Goal: Information Seeking & Learning: Check status

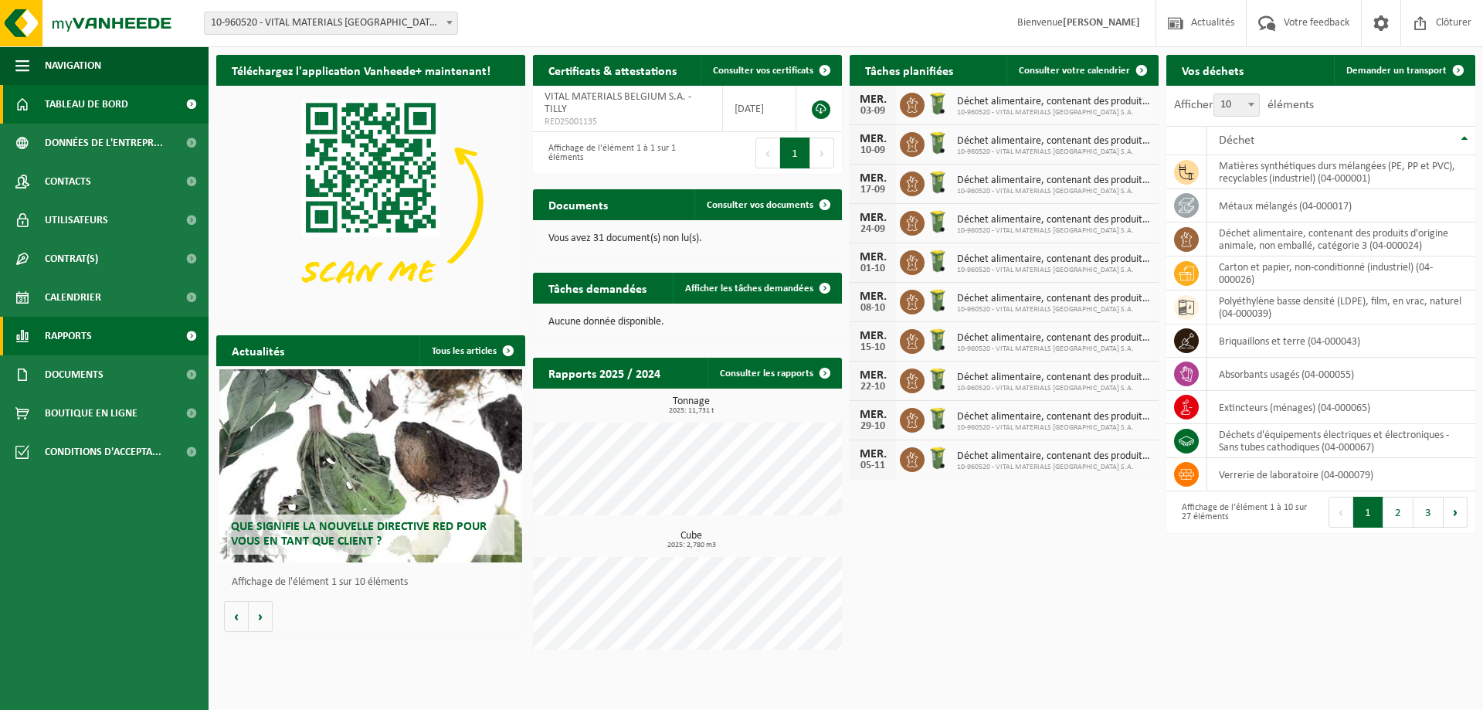
click at [74, 339] on span "Rapports" at bounding box center [68, 336] width 47 height 39
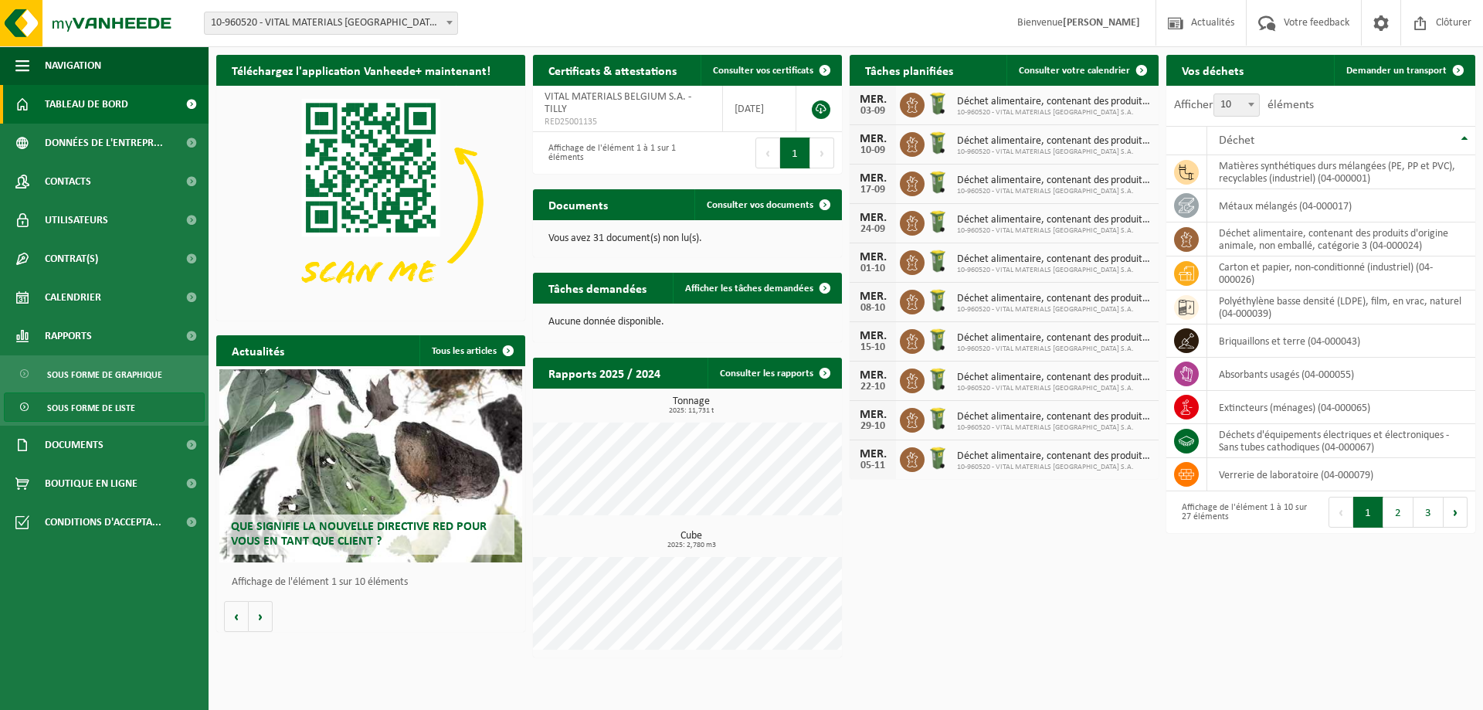
click at [77, 396] on span "Sous forme de liste" at bounding box center [91, 407] width 88 height 29
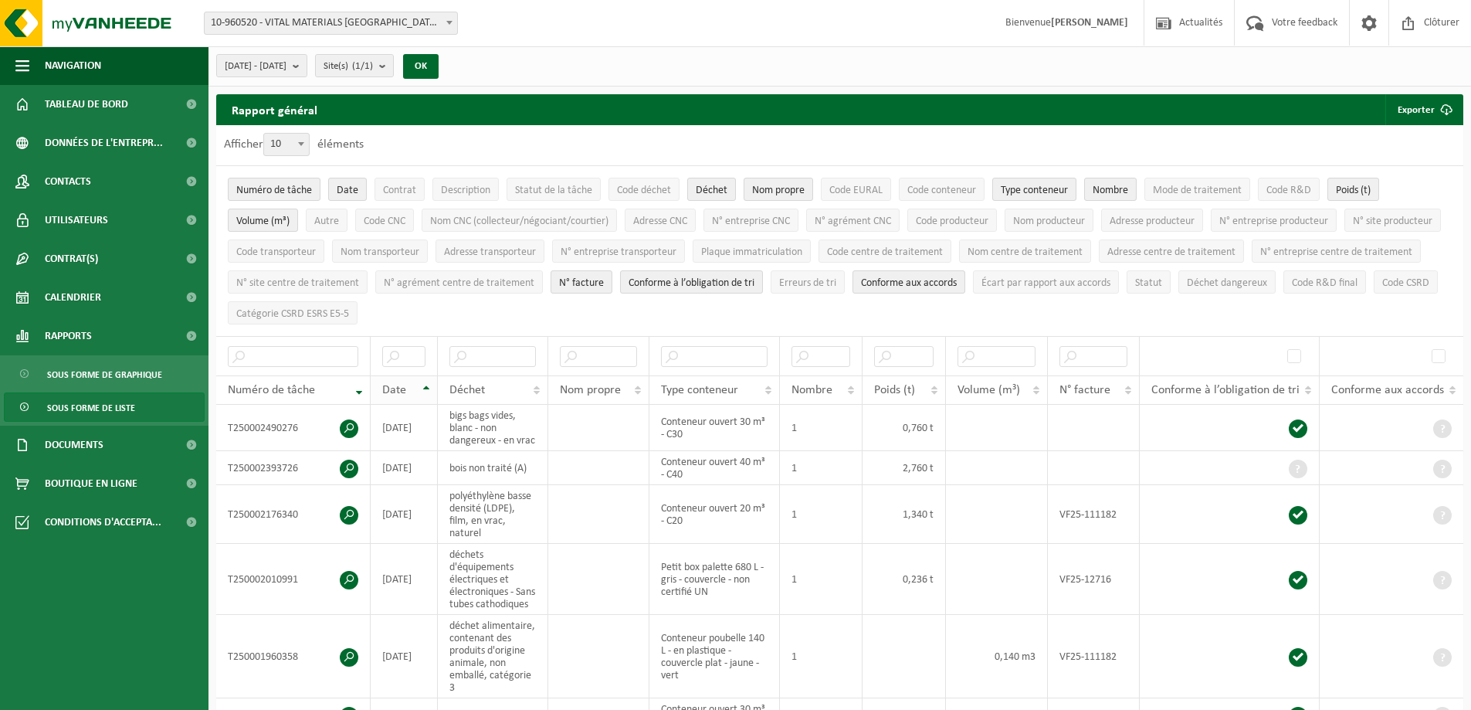
click at [419, 389] on th "Date" at bounding box center [404, 389] width 67 height 29
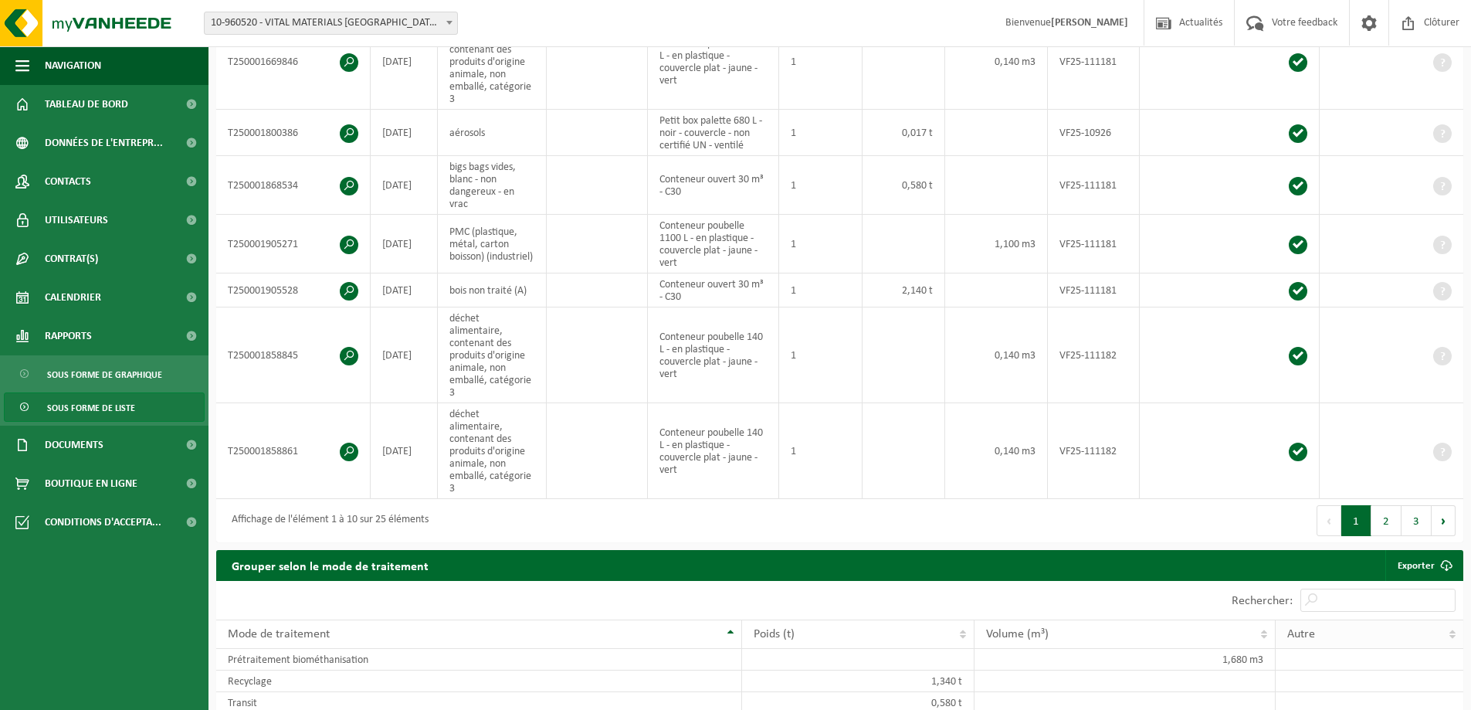
scroll to position [618, 0]
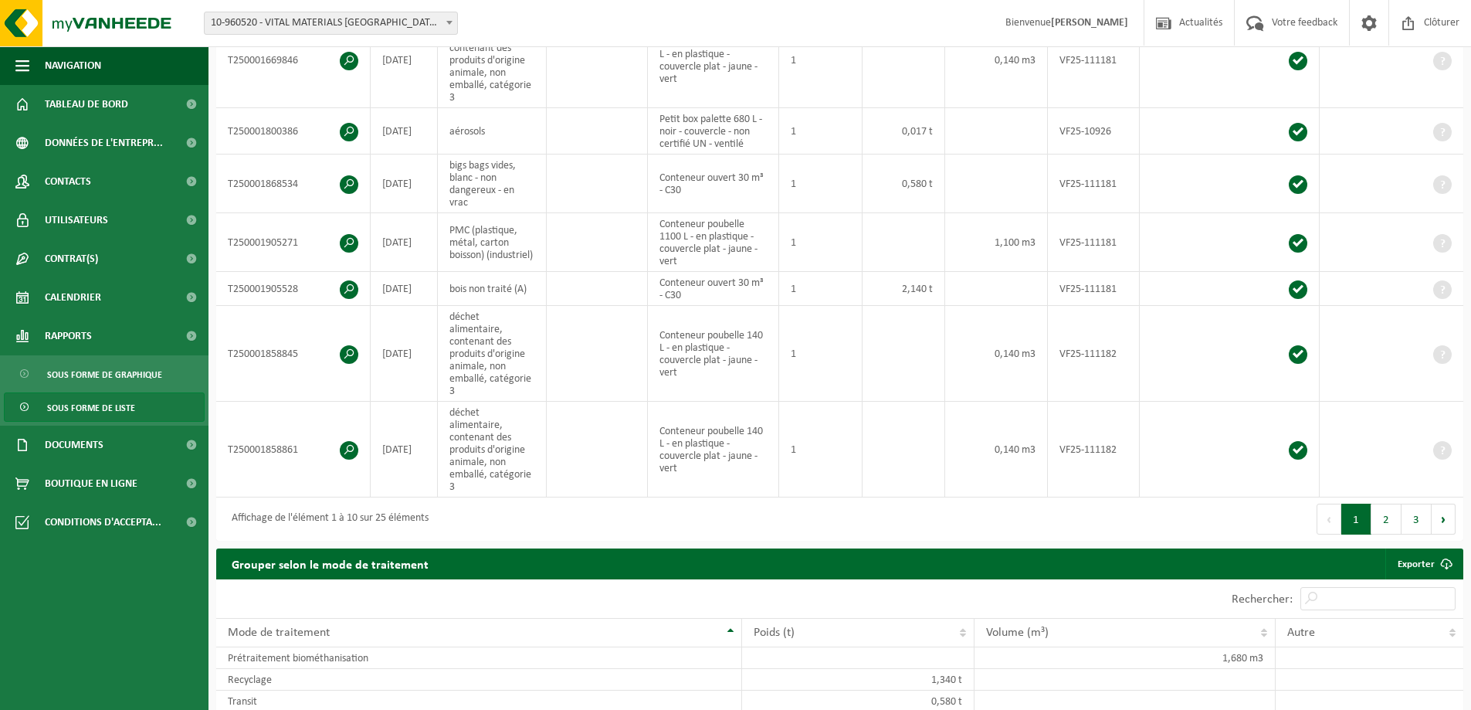
click at [1412, 497] on div "Premier Précédent 1 2 3 Suivant Dernier" at bounding box center [1152, 518] width 624 height 43
click at [1415, 503] on button "3" at bounding box center [1416, 518] width 30 height 31
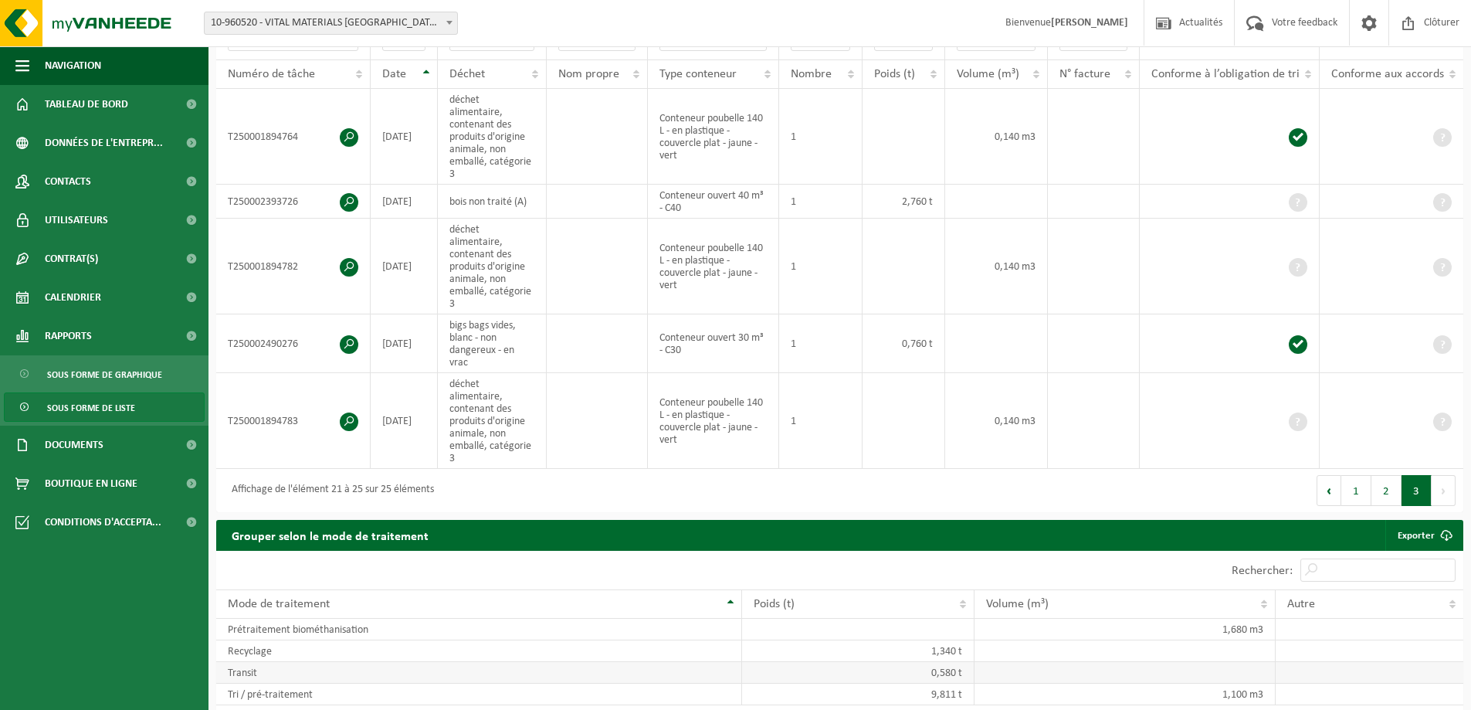
scroll to position [309, 0]
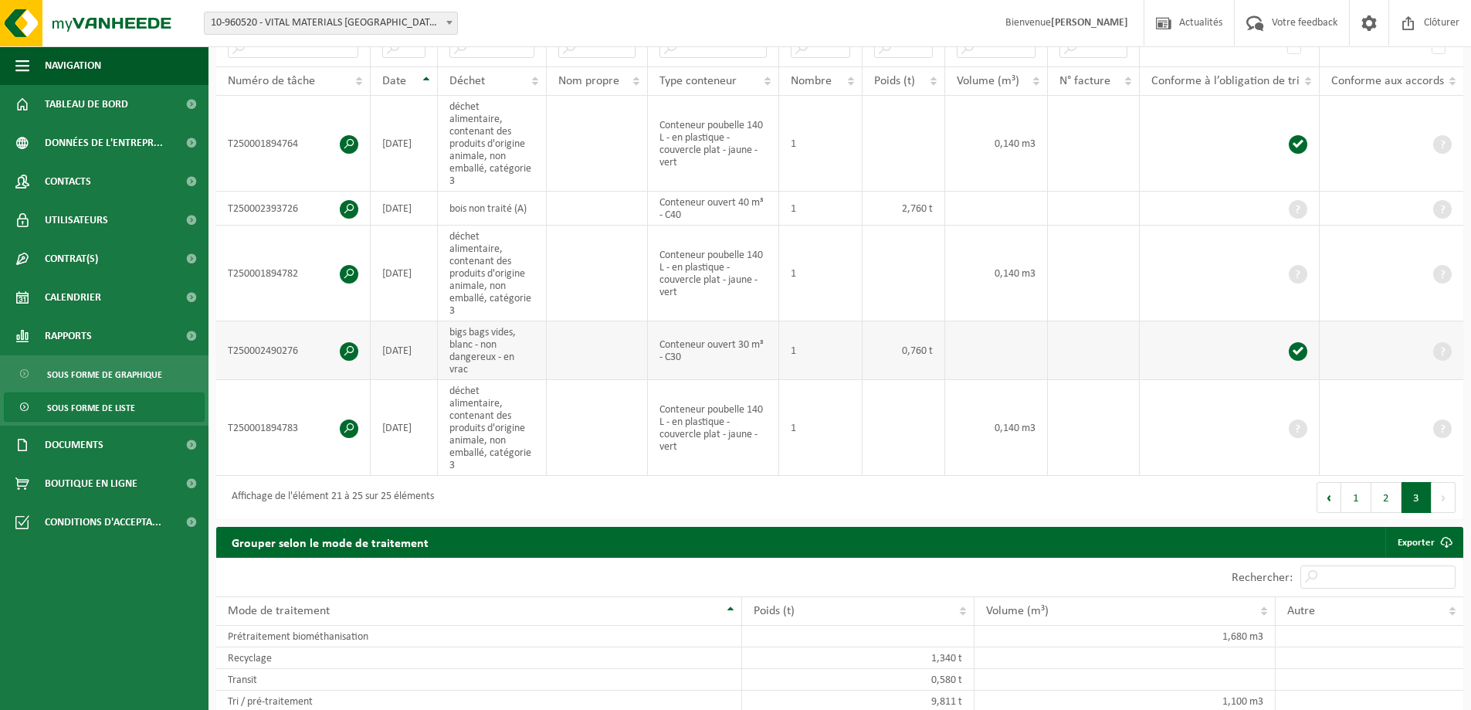
click at [347, 342] on span at bounding box center [349, 351] width 19 height 19
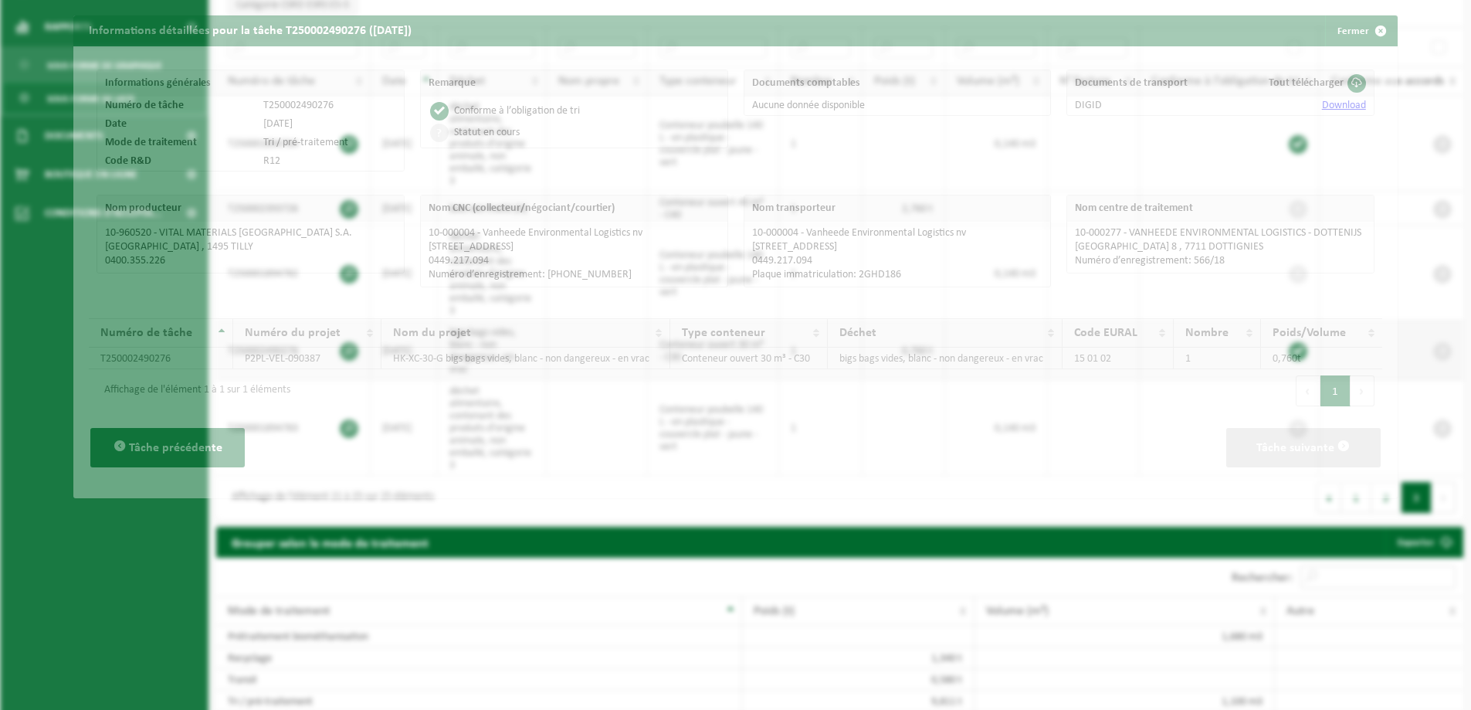
scroll to position [279, 0]
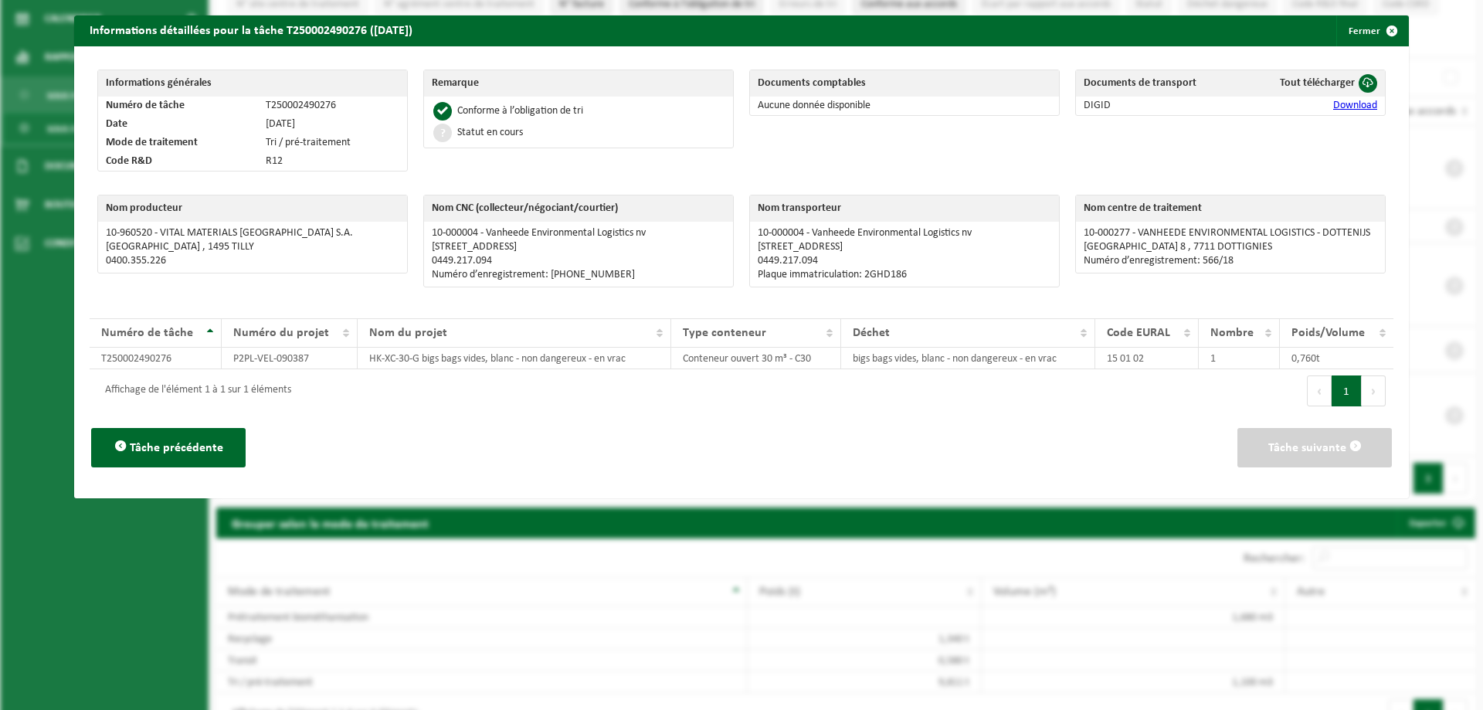
drag, startPoint x: 1351, startPoint y: 32, endPoint x: 1295, endPoint y: 86, distance: 77.5
click at [1351, 32] on button "Fermer" at bounding box center [1371, 30] width 71 height 31
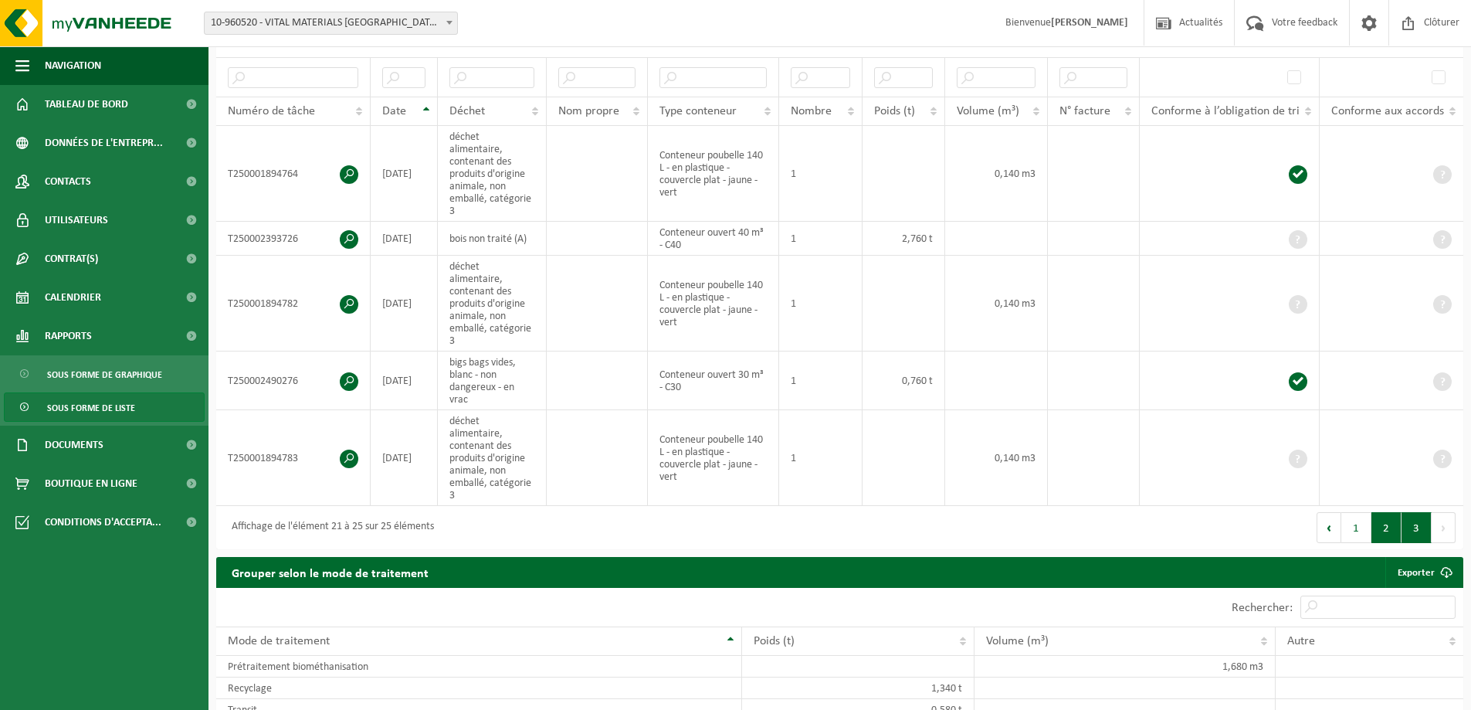
click at [1375, 512] on button "2" at bounding box center [1386, 527] width 30 height 31
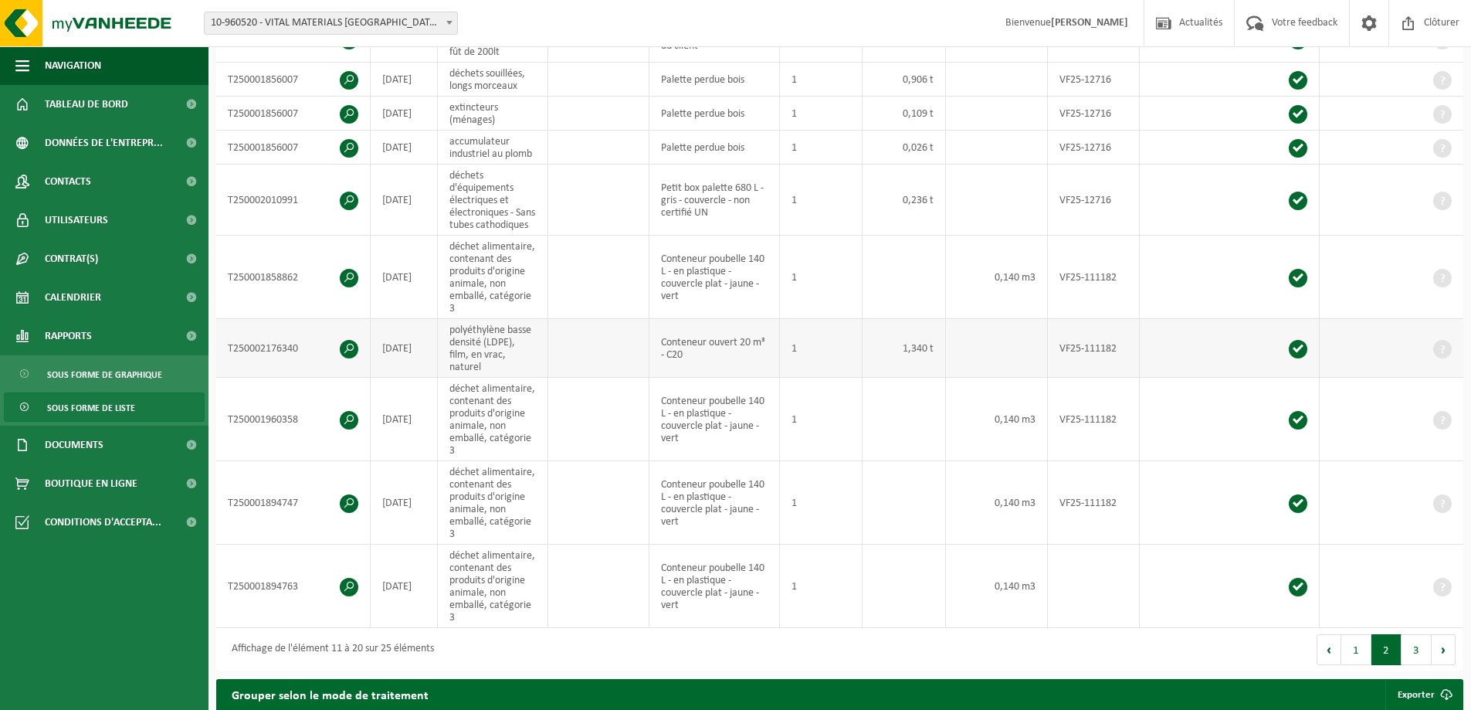
scroll to position [382, 0]
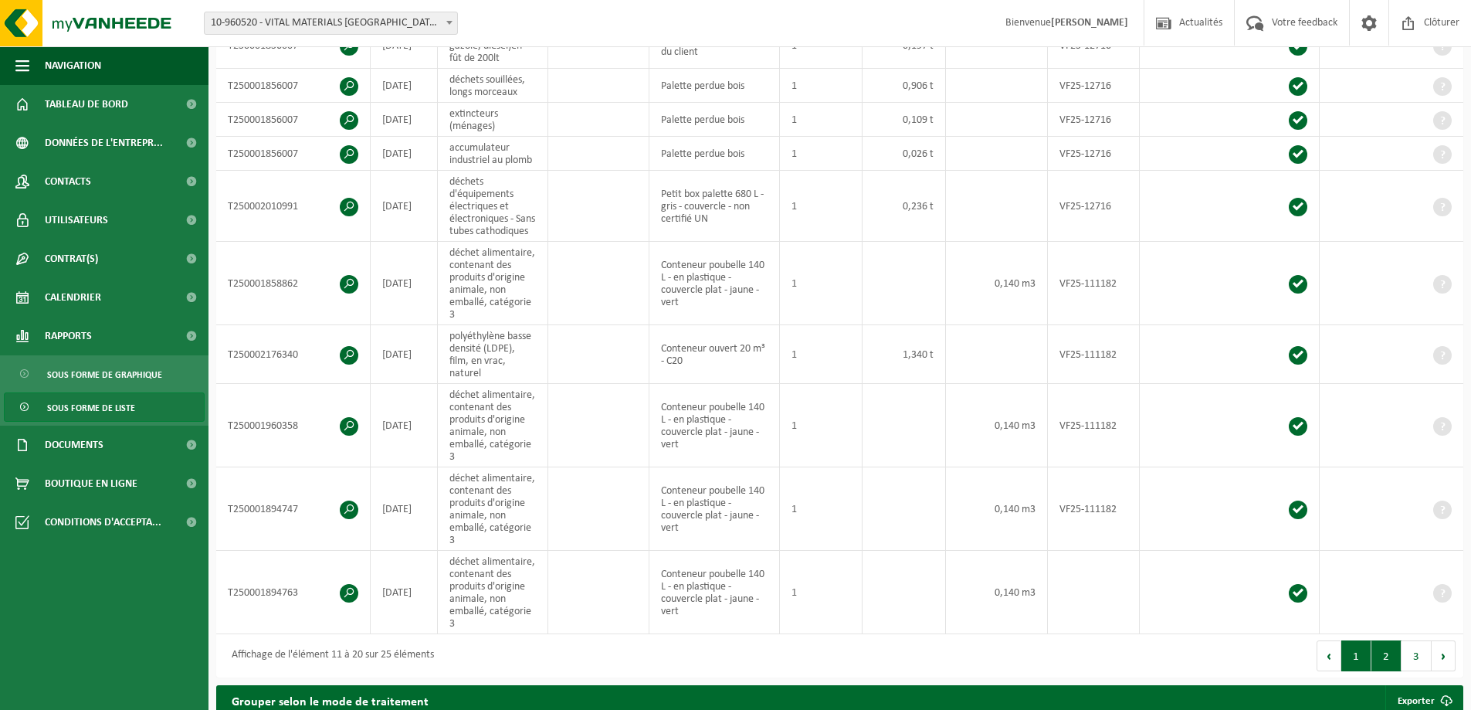
click at [1352, 670] on button "1" at bounding box center [1356, 655] width 30 height 31
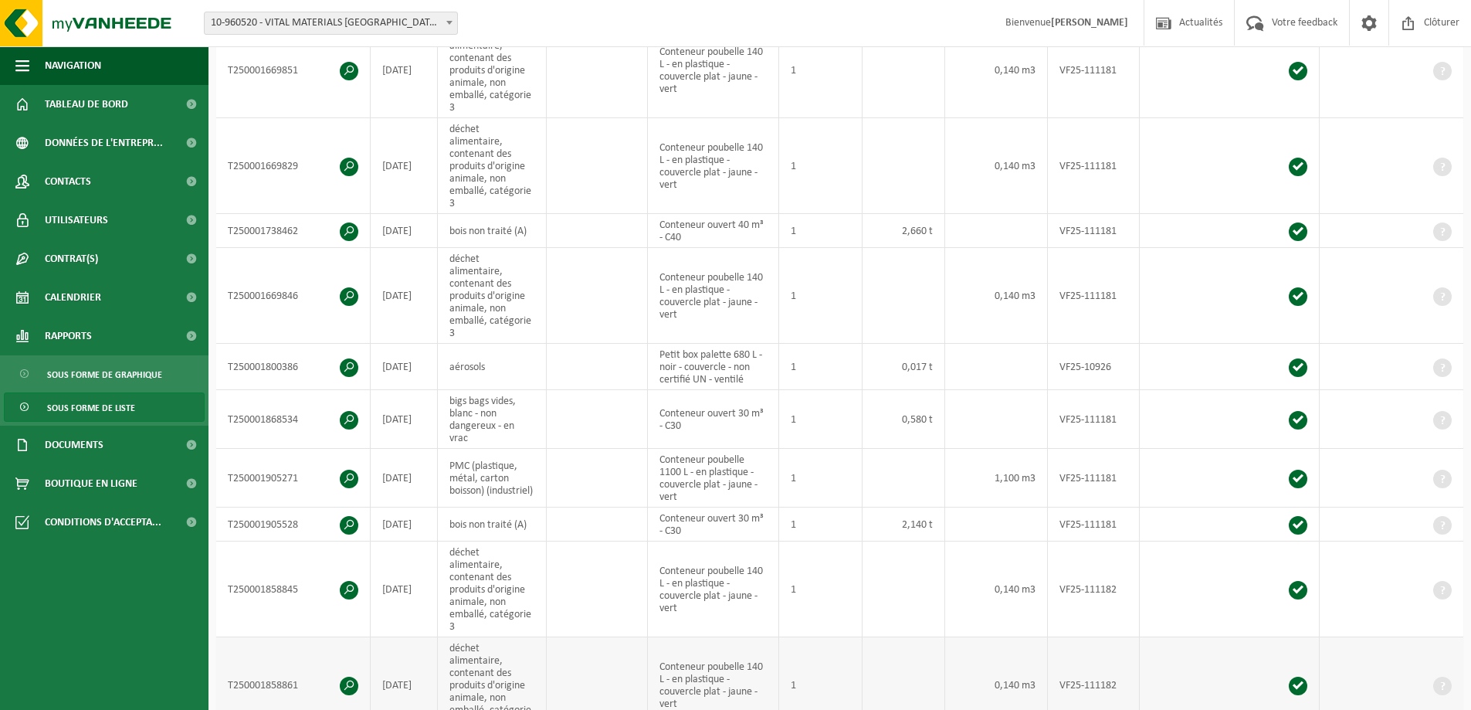
scroll to position [395, 0]
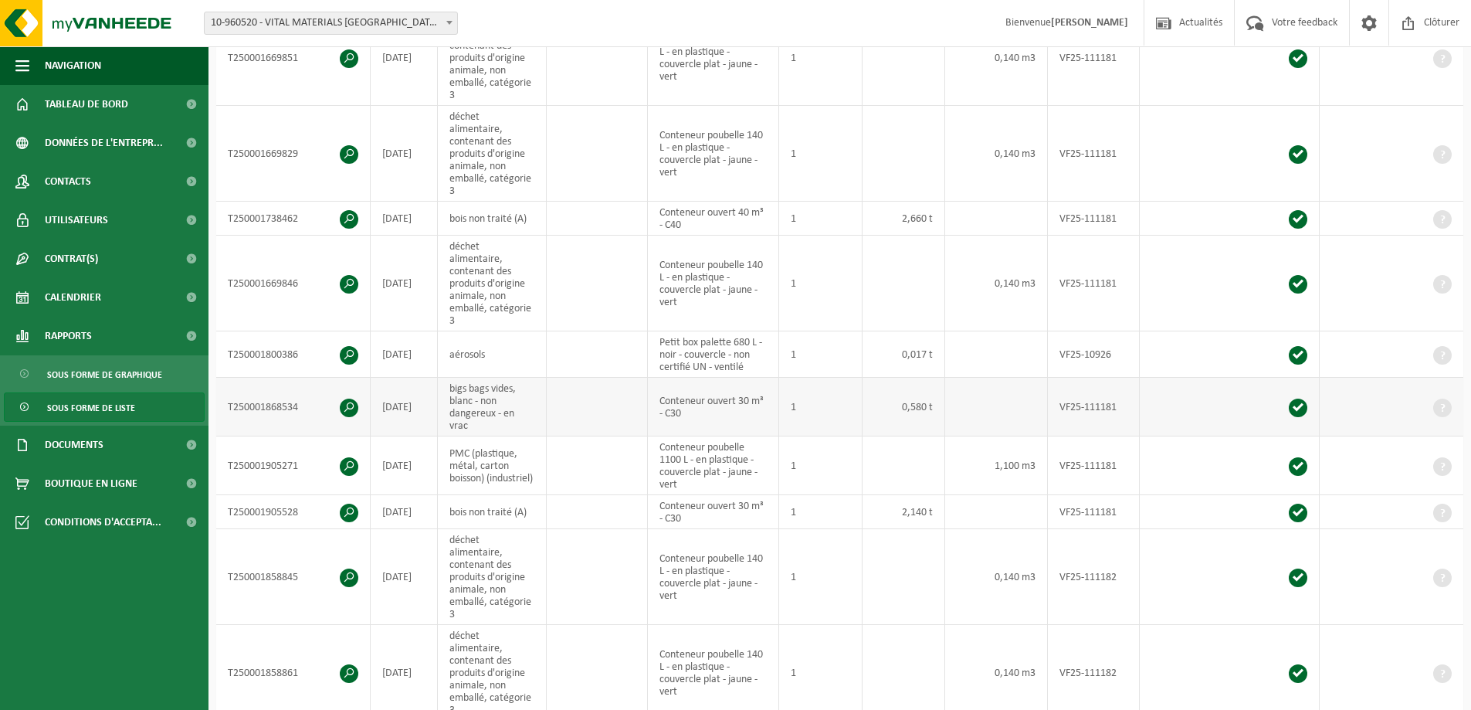
click at [486, 378] on td "bigs bags vides, blanc - non dangereux - en vrac" at bounding box center [492, 407] width 109 height 59
click at [345, 398] on span at bounding box center [349, 407] width 19 height 19
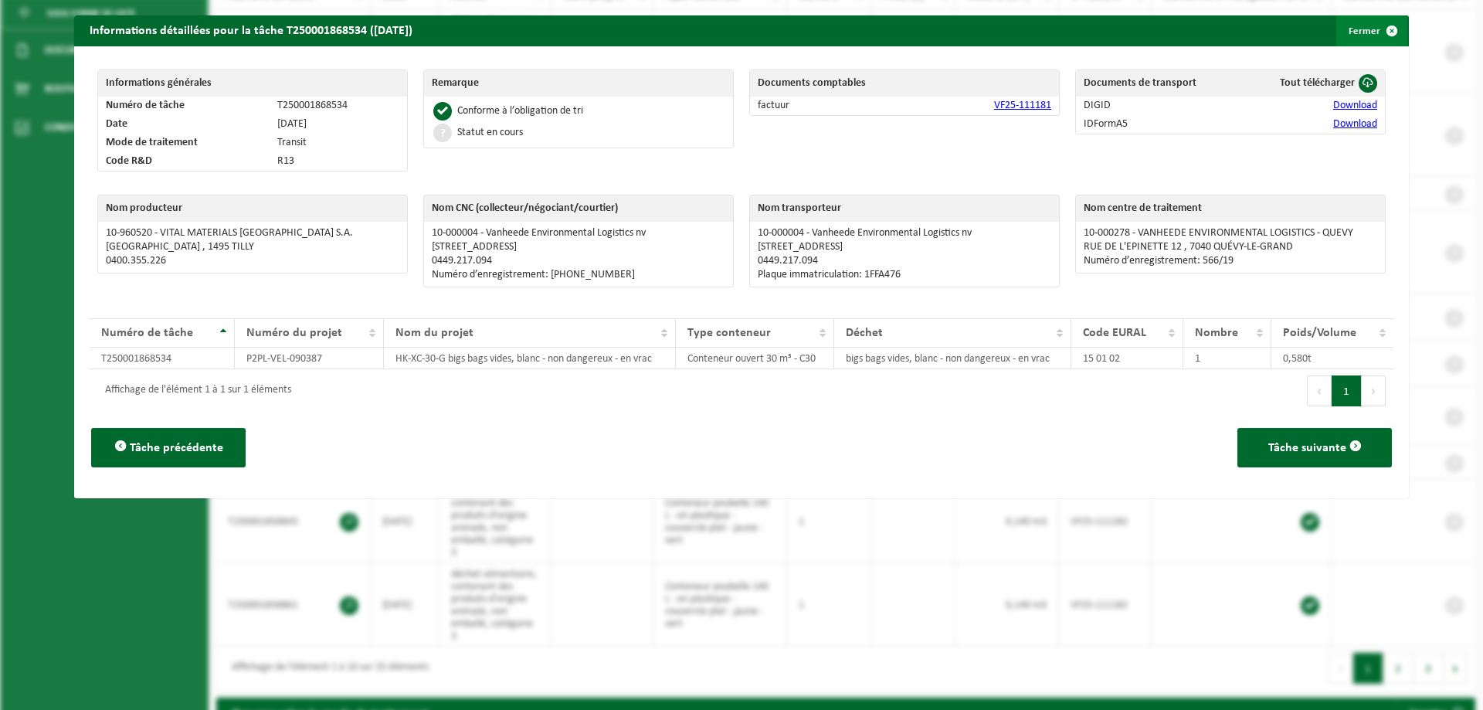
click at [1364, 39] on button "Fermer" at bounding box center [1371, 30] width 71 height 31
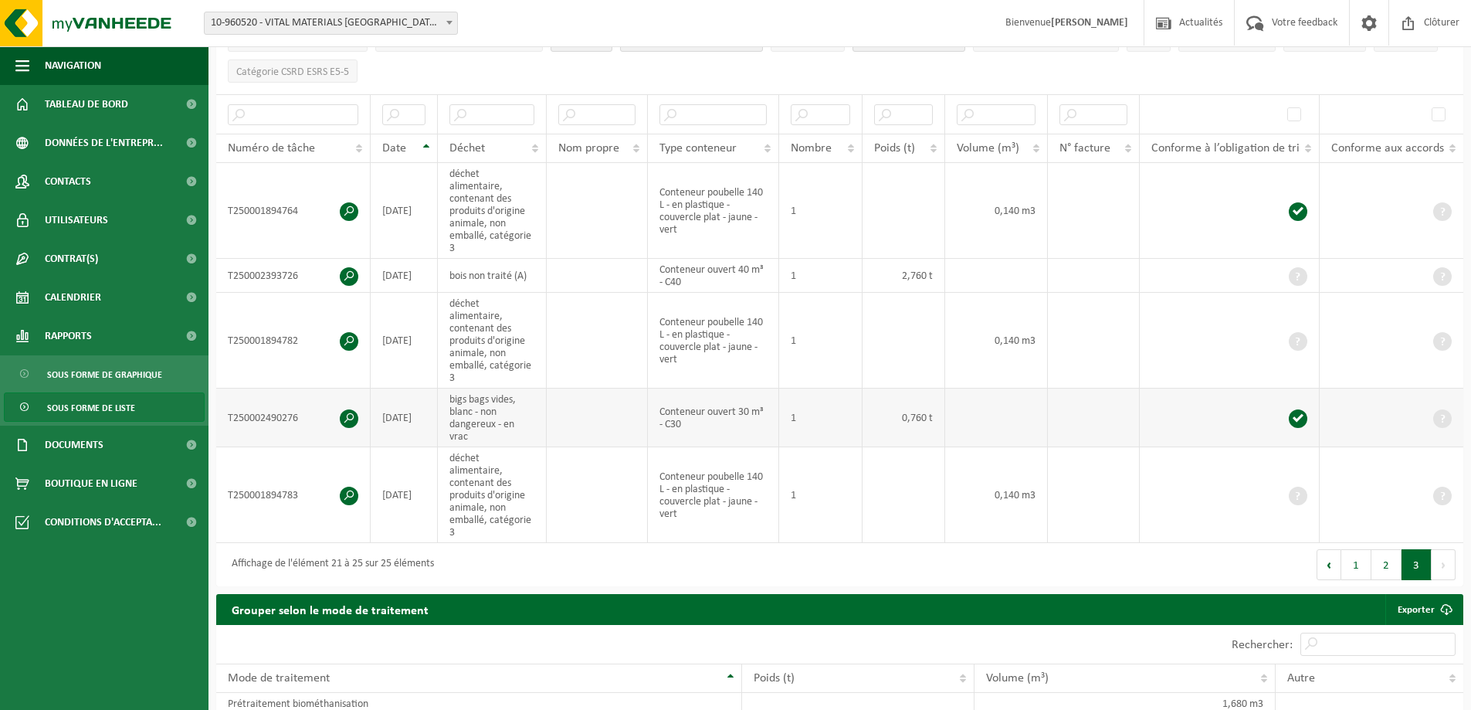
click at [353, 409] on span at bounding box center [349, 418] width 19 height 19
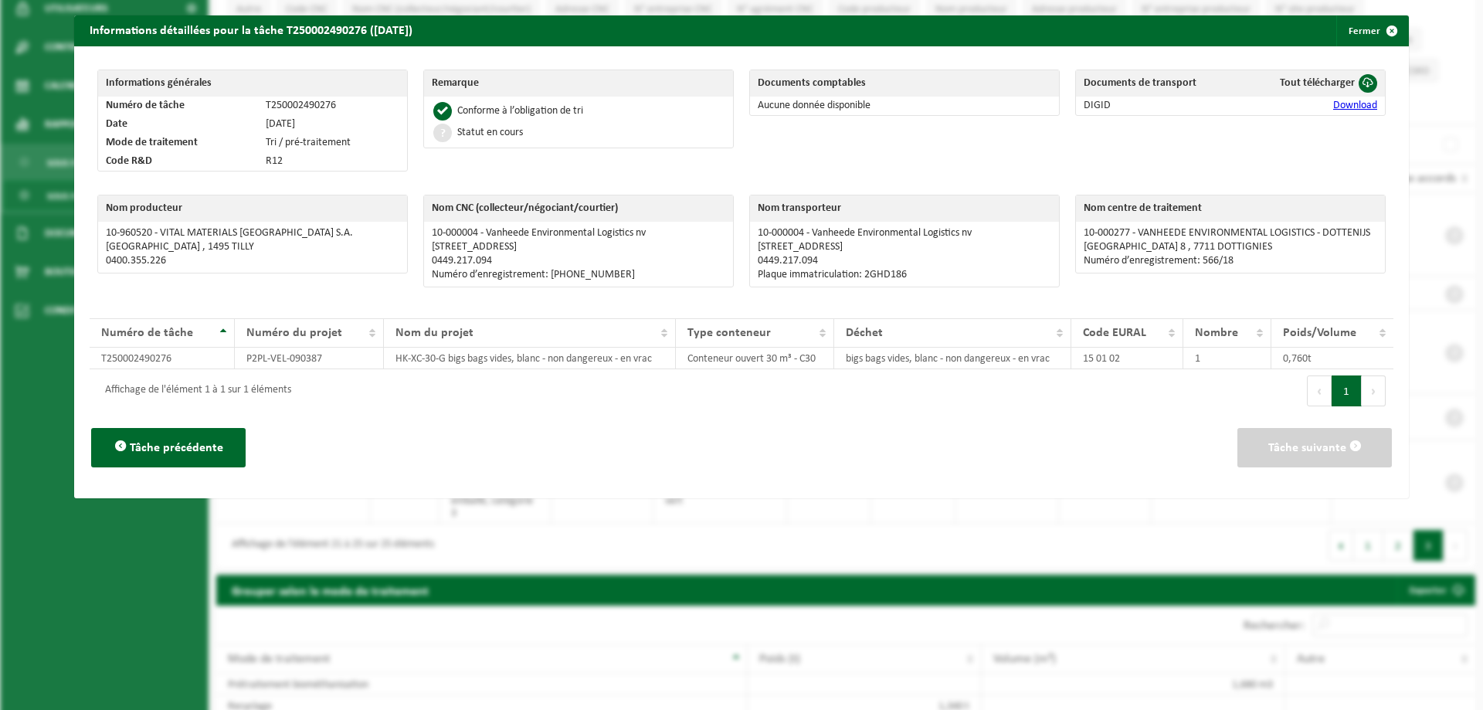
click at [1298, 263] on p "Numéro d’enregistrement: 566/18" at bounding box center [1229, 261] width 293 height 12
drag, startPoint x: 1300, startPoint y: 232, endPoint x: 1130, endPoint y: 228, distance: 169.9
click at [1130, 228] on p "10-000277 - VANHEEDE ENVIRONMENTAL LOGISTICS - DOTTENIJS" at bounding box center [1229, 233] width 293 height 12
copy p "VANHEEDE ENVIRONMENTAL LOGISTICS"
click at [698, 422] on div "Tâche précédente Tâche suivante" at bounding box center [741, 447] width 1303 height 70
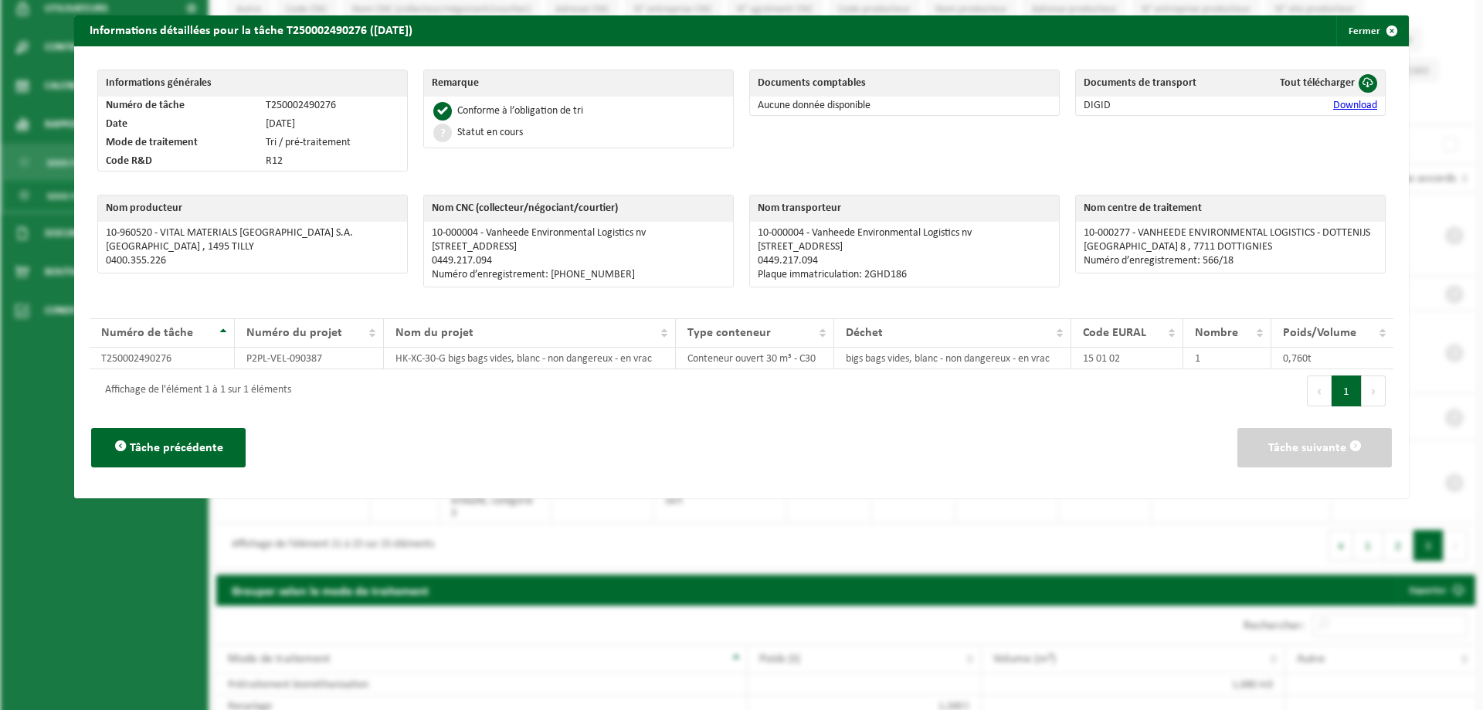
click at [1366, 227] on td "10-000277 - VANHEEDE ENVIRONMENTAL LOGISTICS - DOTTENIJS AVENUE DU BOIS JACQUET…" at bounding box center [1230, 247] width 309 height 51
drag, startPoint x: 1360, startPoint y: 232, endPoint x: 1133, endPoint y: 228, distance: 227.1
click at [1133, 228] on p "10-000277 - VANHEEDE ENVIRONMENTAL LOGISTICS - DOTTENIJS" at bounding box center [1229, 233] width 293 height 12
copy p "VANHEEDE ENVIRONMENTAL LOGISTICS - DOTTENIJS"
click at [1334, 266] on p "Numéro d’enregistrement: 566/18" at bounding box center [1229, 261] width 293 height 12
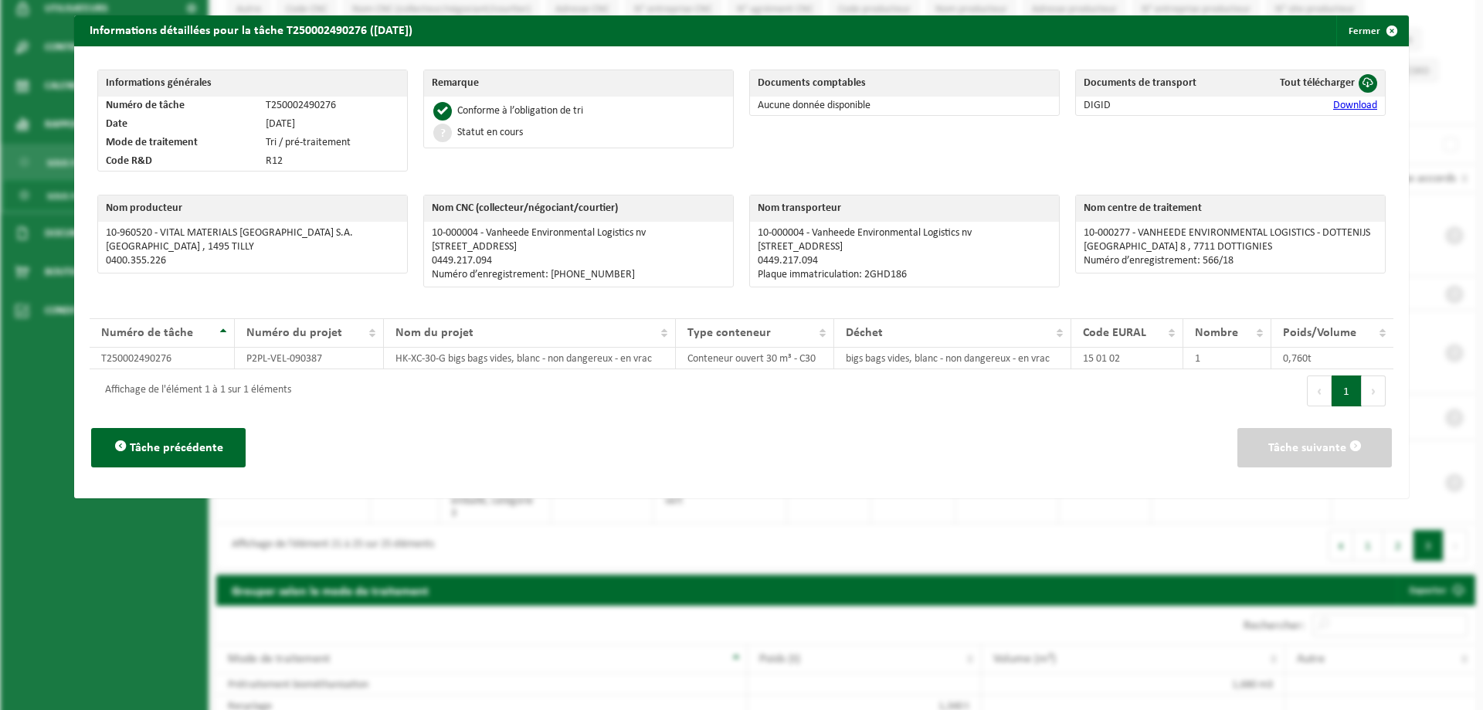
drag, startPoint x: 1296, startPoint y: 246, endPoint x: 1072, endPoint y: 249, distance: 224.0
click at [1076, 249] on td "10-000277 - VANHEEDE ENVIRONMENTAL LOGISTICS - DOTTENIJS AVENUE DU BOIS JACQUET…" at bounding box center [1230, 247] width 309 height 51
copy p "AVENUE DU BOIS JACQUET 8 , 7711 DOTTIGNIES"
click at [1163, 300] on div "Nom centre de traitement 10-000277 - VANHEEDE ENVIRONMENTAL LOGISTICS - DOTTENI…" at bounding box center [1230, 245] width 326 height 116
click at [1222, 265] on p "Numéro d’enregistrement: 566/18" at bounding box center [1229, 261] width 293 height 12
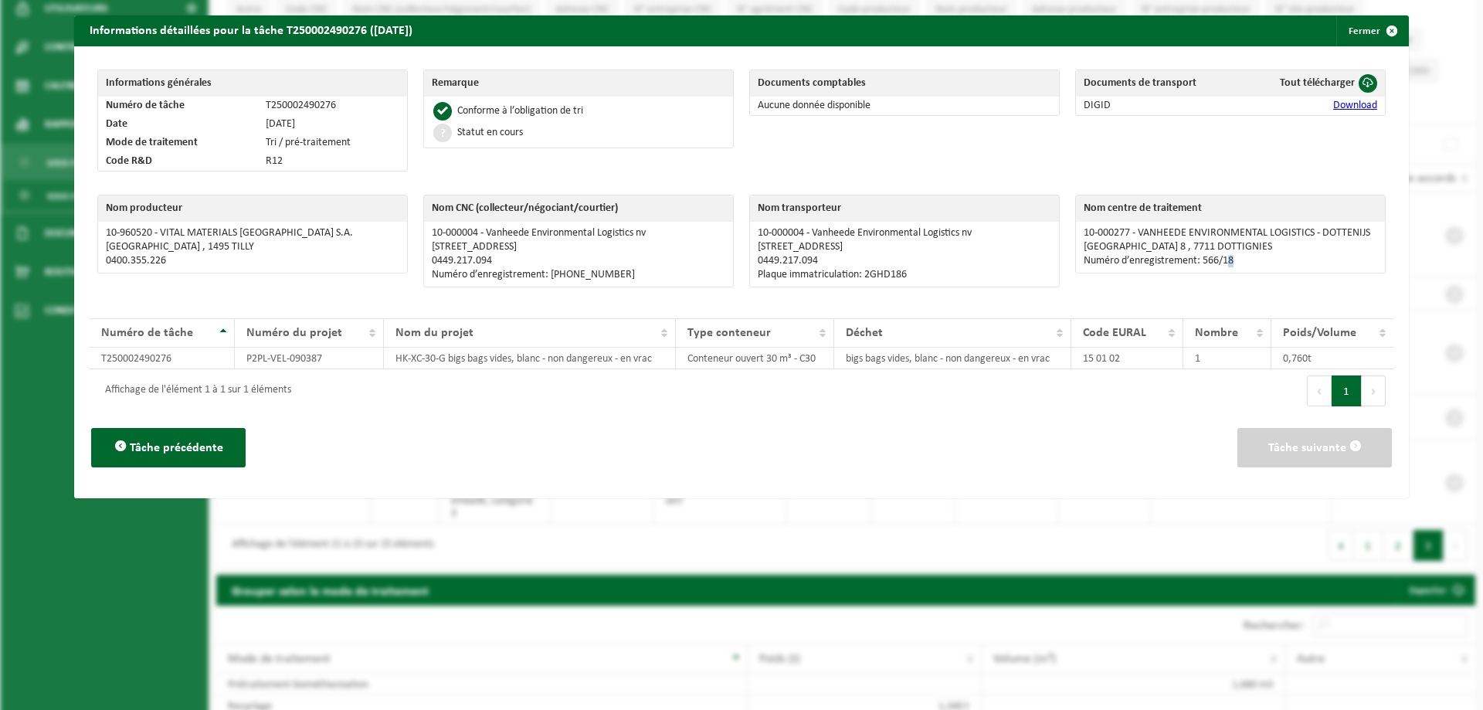
click at [1228, 258] on p "Numéro d’enregistrement: 566/18" at bounding box center [1229, 261] width 293 height 12
drag, startPoint x: 1227, startPoint y: 258, endPoint x: 1195, endPoint y: 263, distance: 32.1
click at [1195, 263] on p "Numéro d’enregistrement: 566/18" at bounding box center [1229, 261] width 293 height 12
copy p "566/18"
click at [1357, 31] on button "Fermer" at bounding box center [1371, 30] width 71 height 31
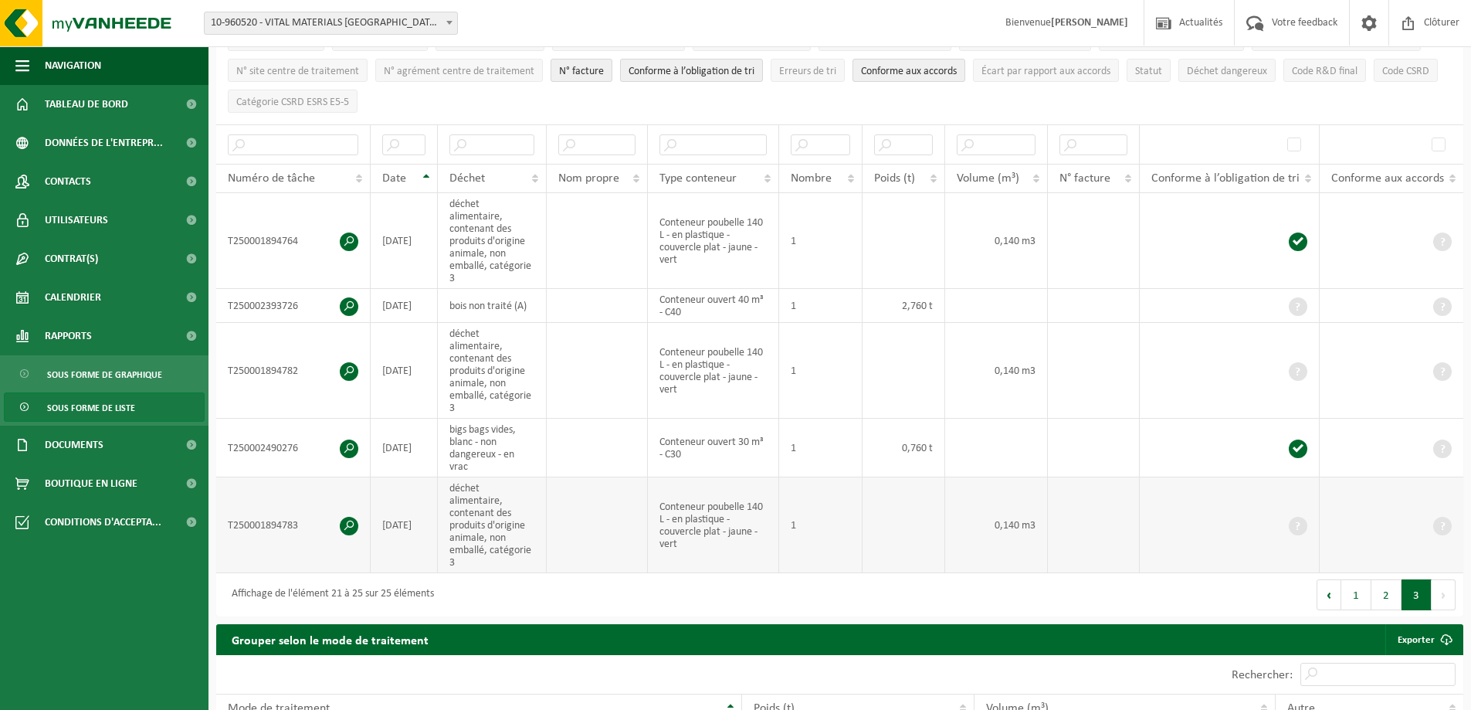
click at [358, 496] on td "T250001894783" at bounding box center [293, 525] width 154 height 96
click at [355, 517] on span at bounding box center [349, 526] width 19 height 19
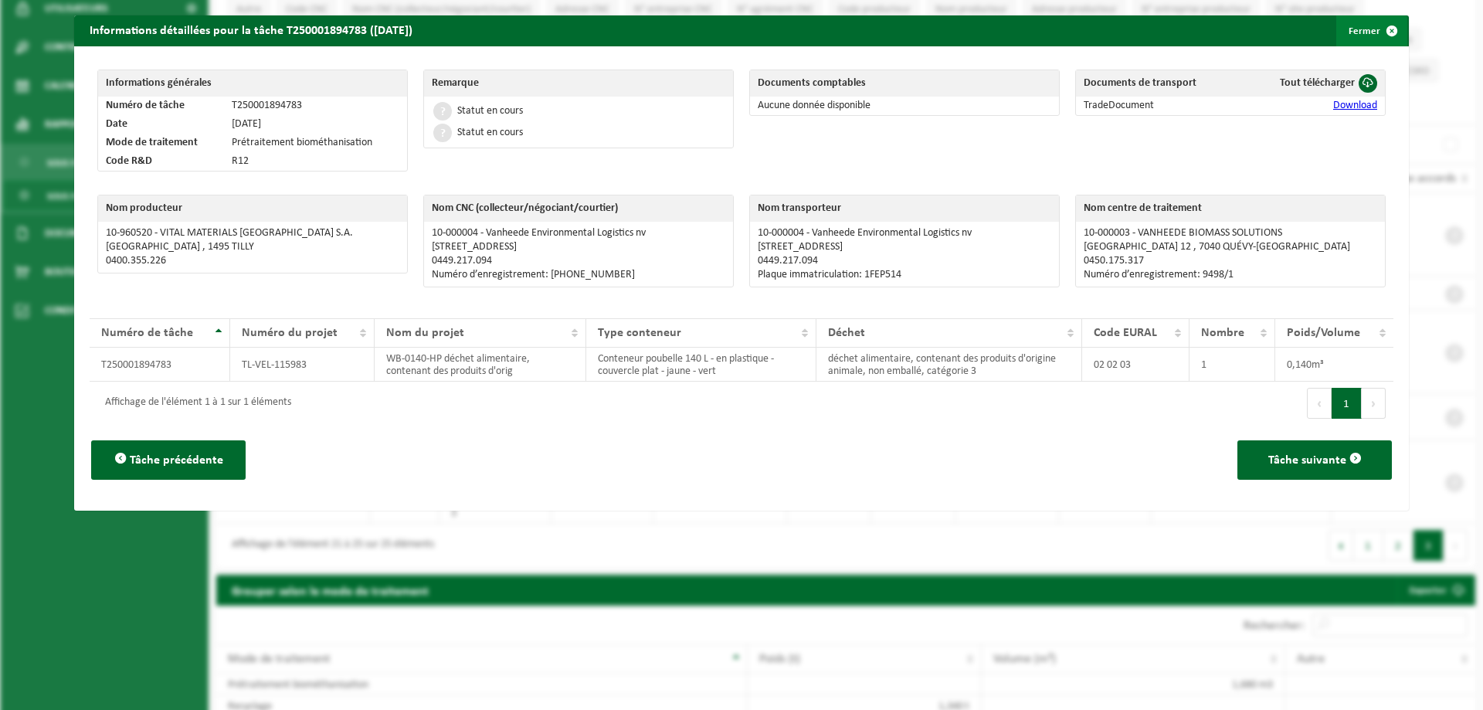
click at [1360, 37] on button "Fermer" at bounding box center [1371, 30] width 71 height 31
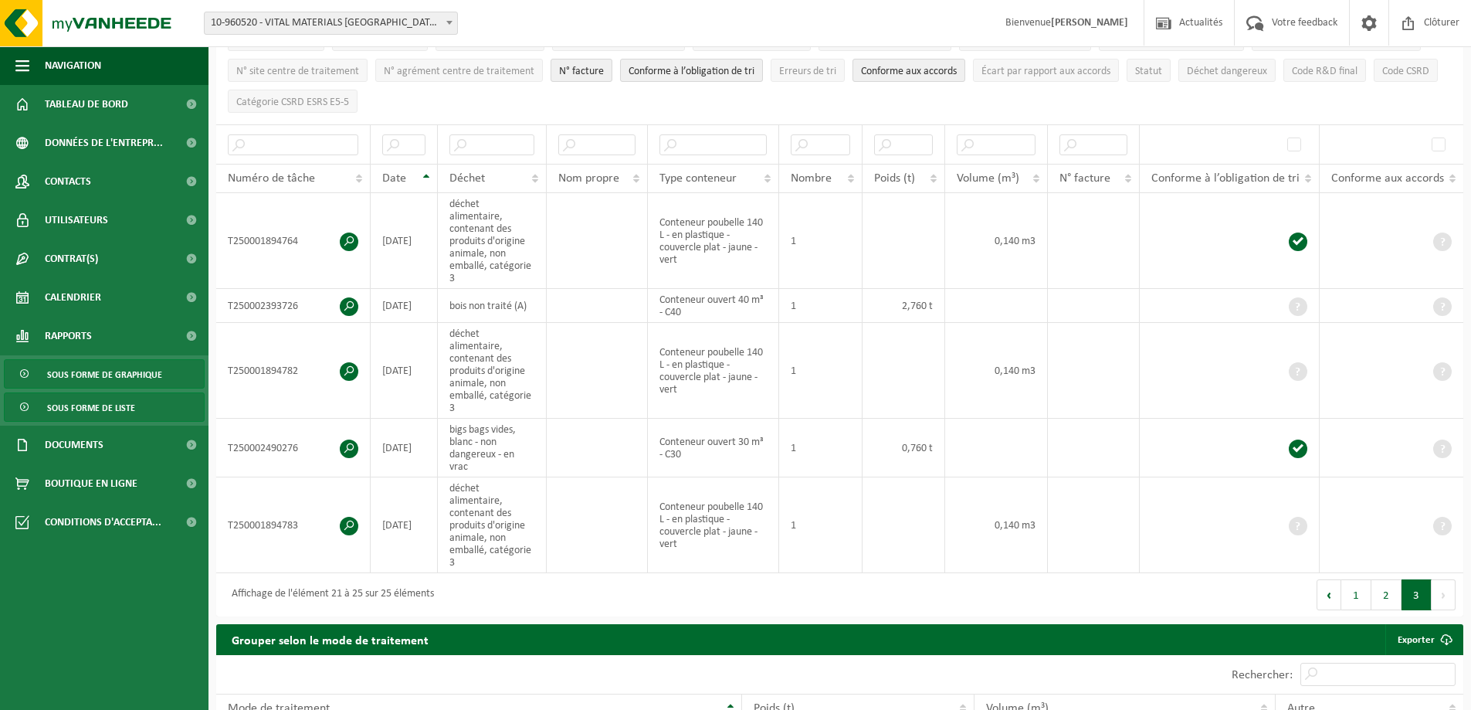
click at [74, 376] on span "Sous forme de graphique" at bounding box center [104, 374] width 115 height 29
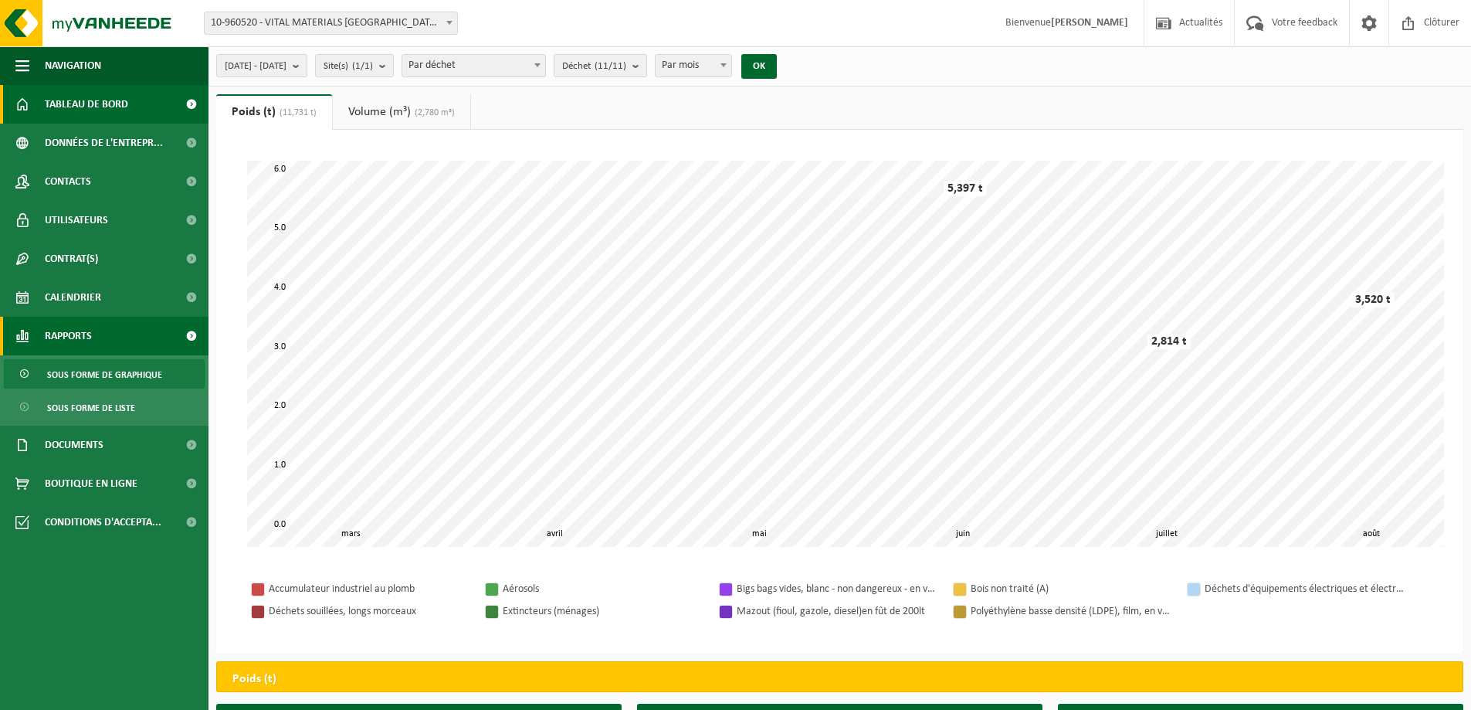
click at [56, 114] on span "Tableau de bord" at bounding box center [86, 104] width 83 height 39
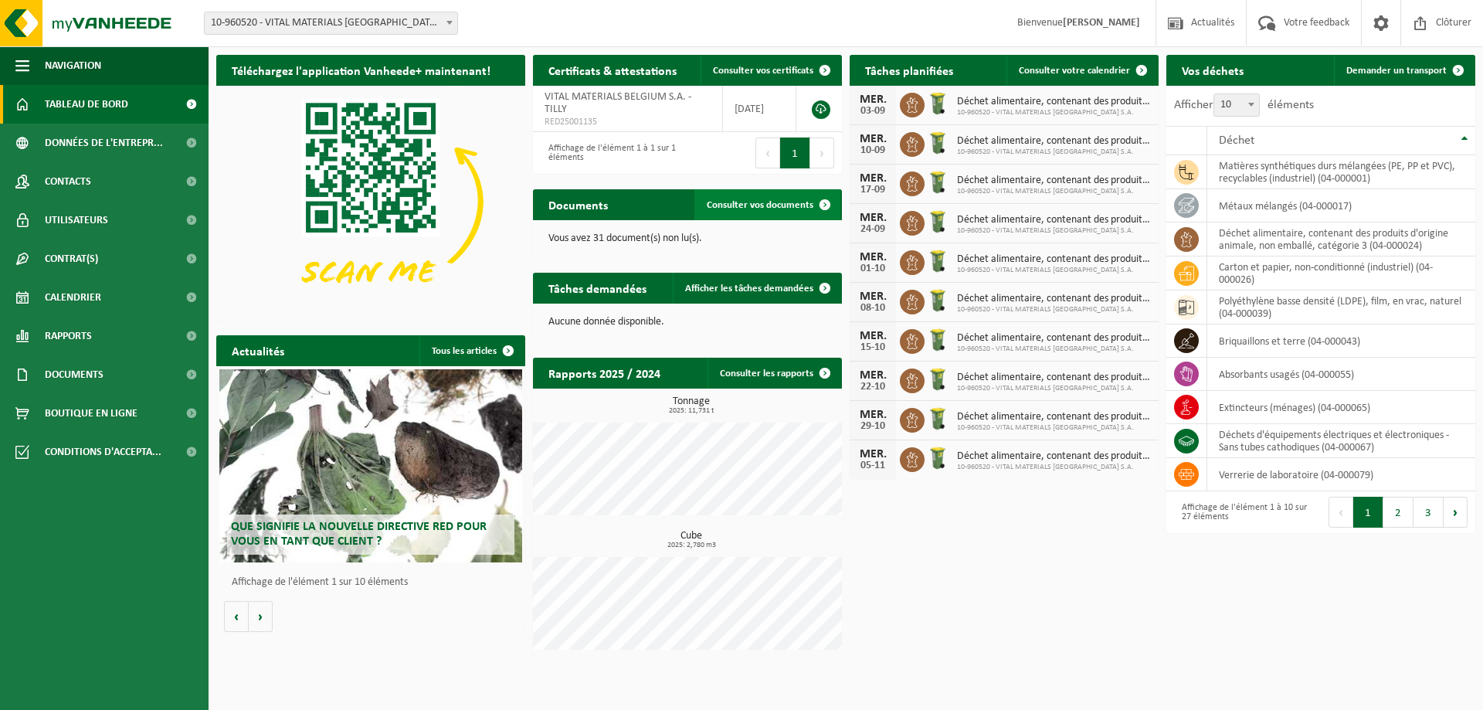
click at [740, 208] on span "Consulter vos documents" at bounding box center [760, 205] width 107 height 10
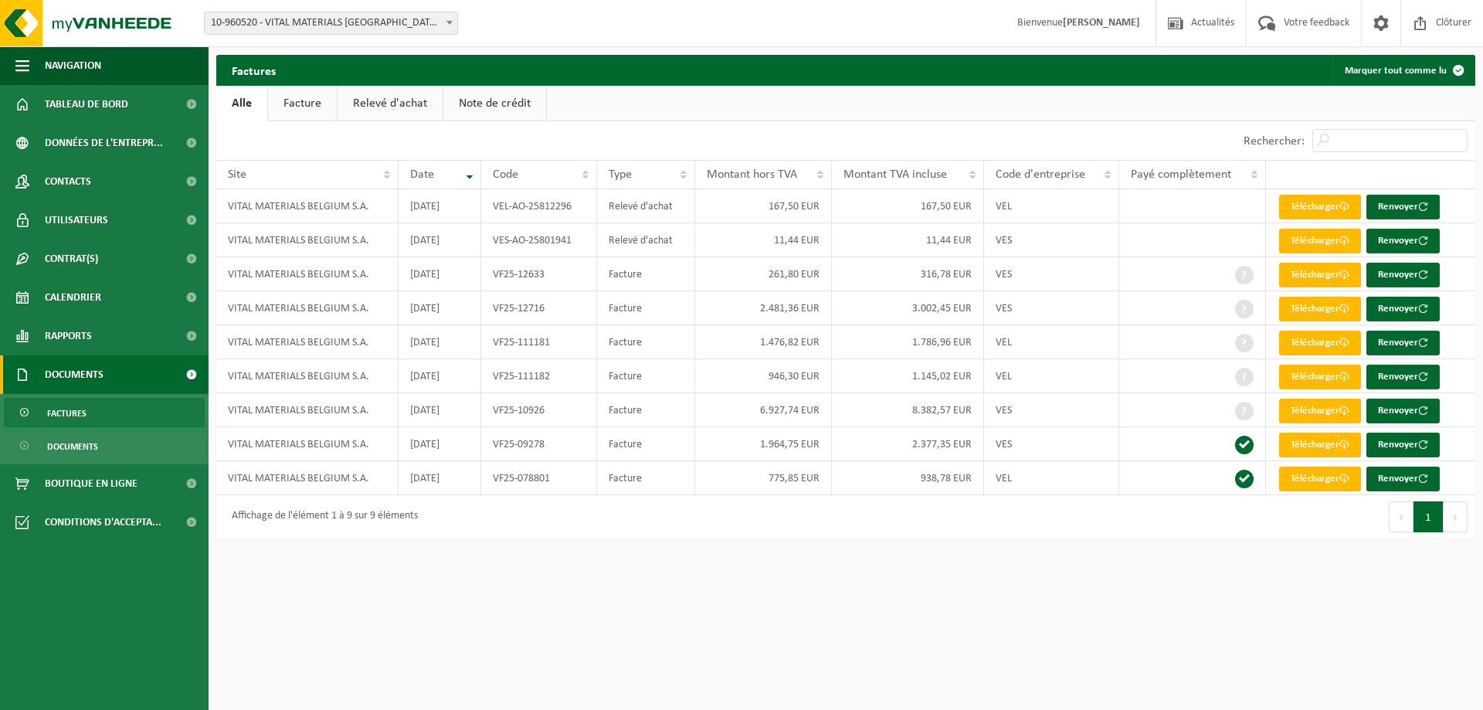
click at [547, 126] on div "Afficher 10 25 50 100 10 éléments" at bounding box center [530, 140] width 629 height 39
click at [515, 114] on link "Note de crédit" at bounding box center [494, 104] width 103 height 36
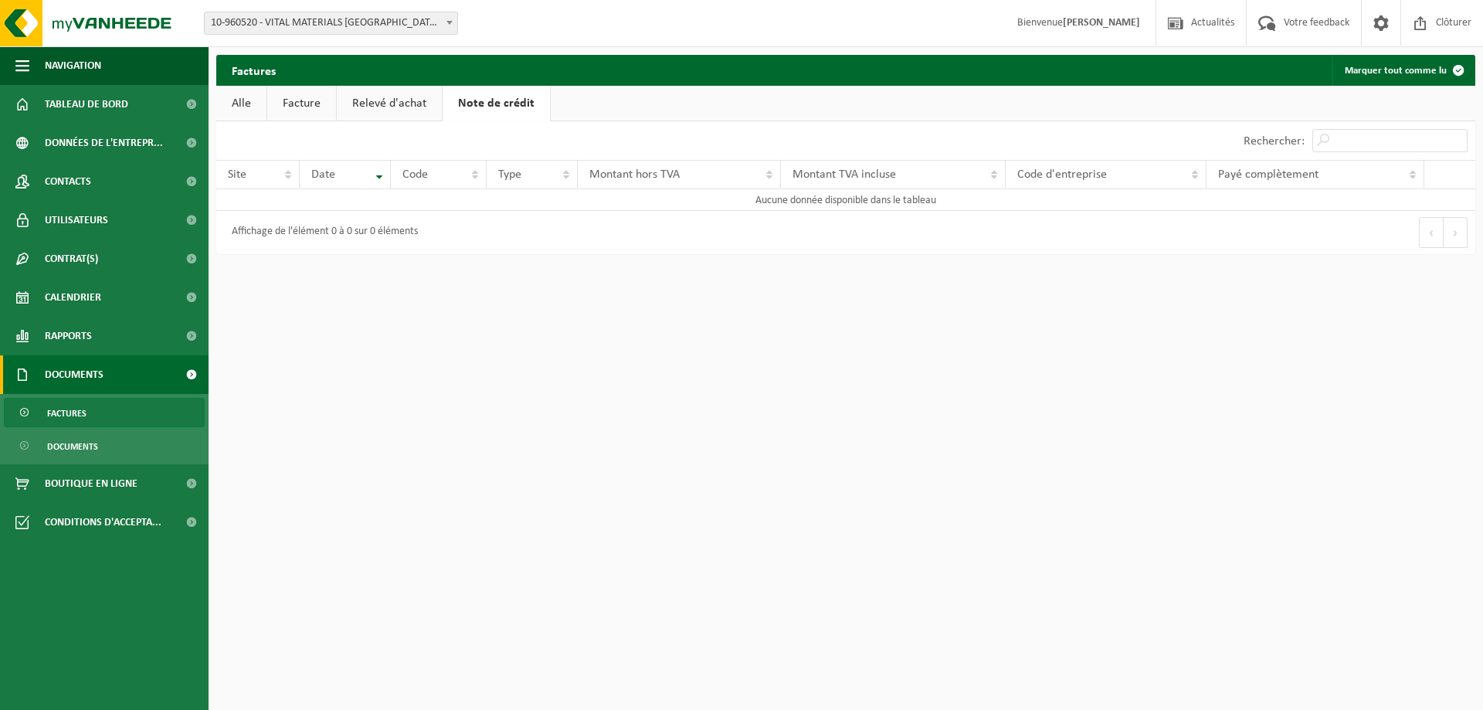
click at [373, 101] on link "Relevé d'achat" at bounding box center [389, 104] width 105 height 36
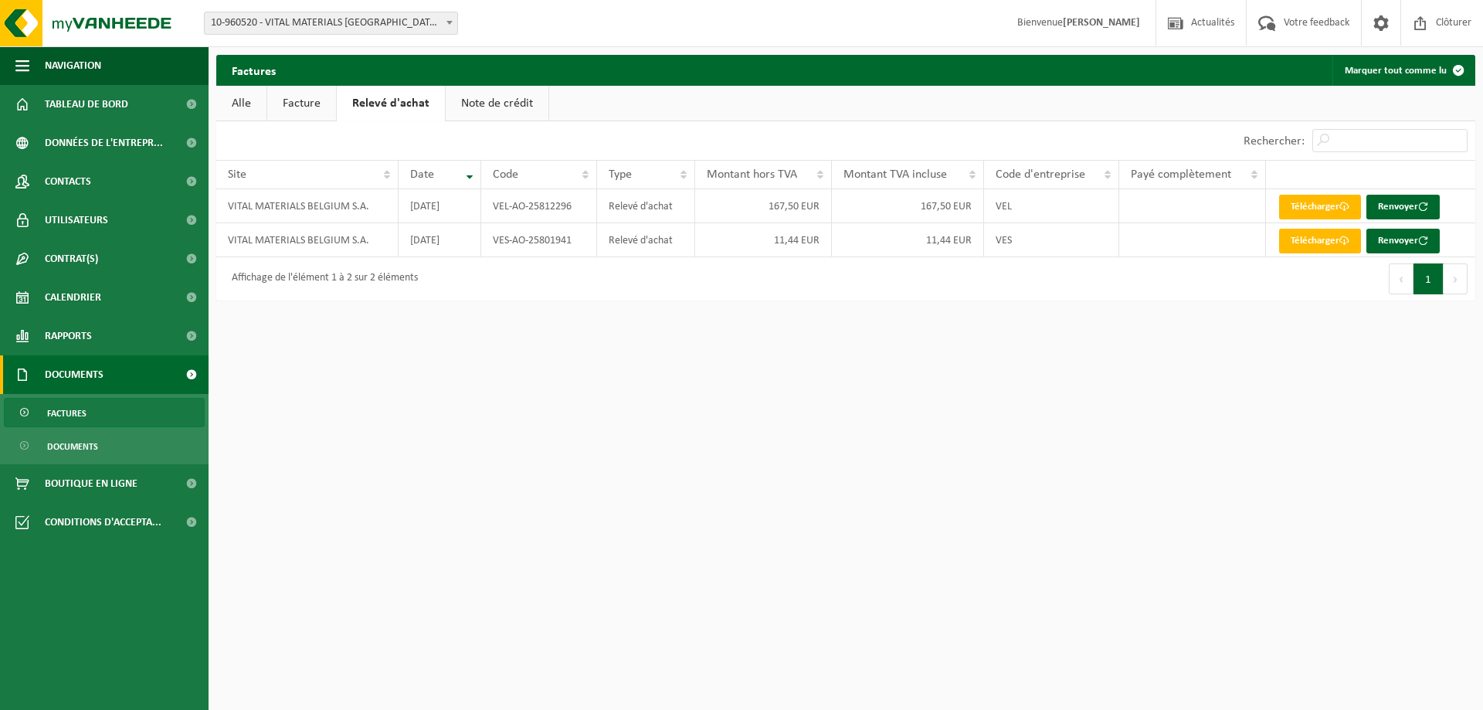
click at [247, 93] on link "Alle" at bounding box center [241, 104] width 50 height 36
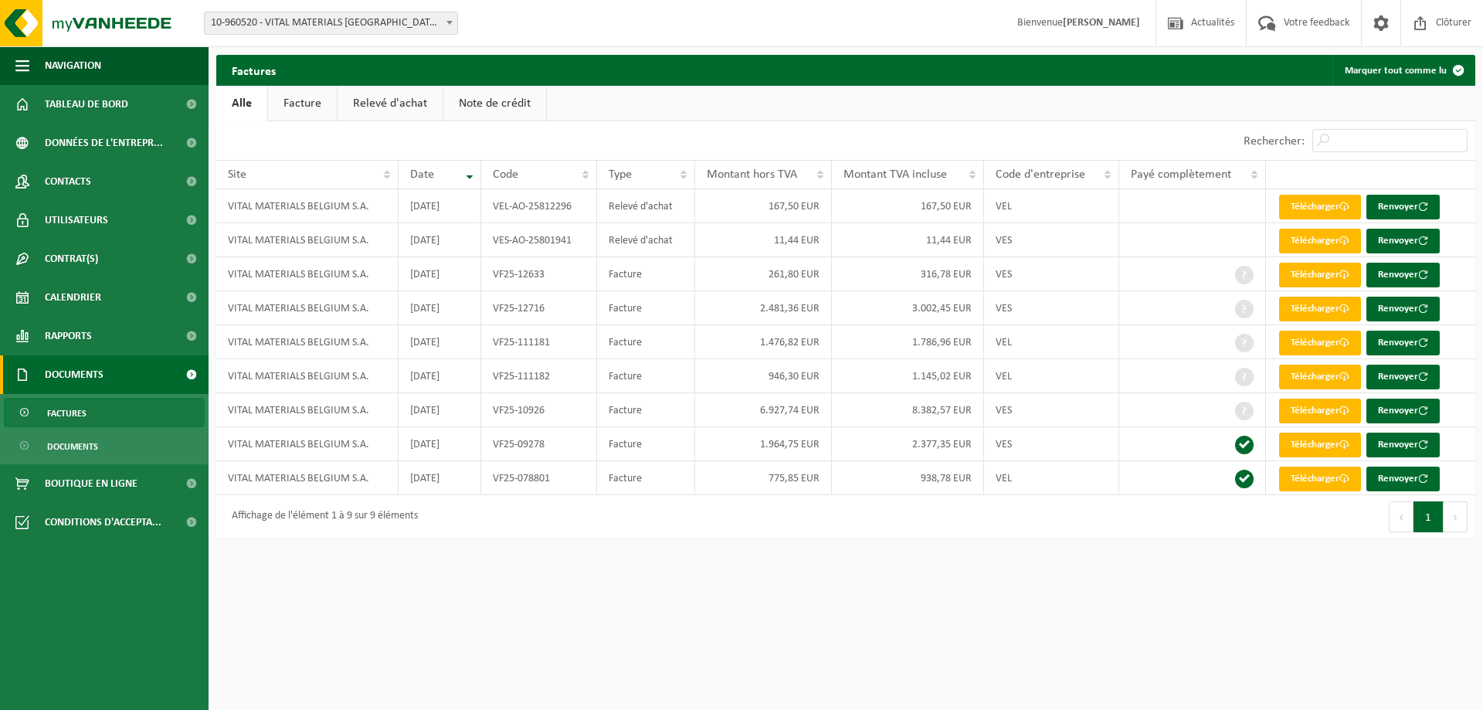
click at [295, 99] on link "Facture" at bounding box center [302, 104] width 69 height 36
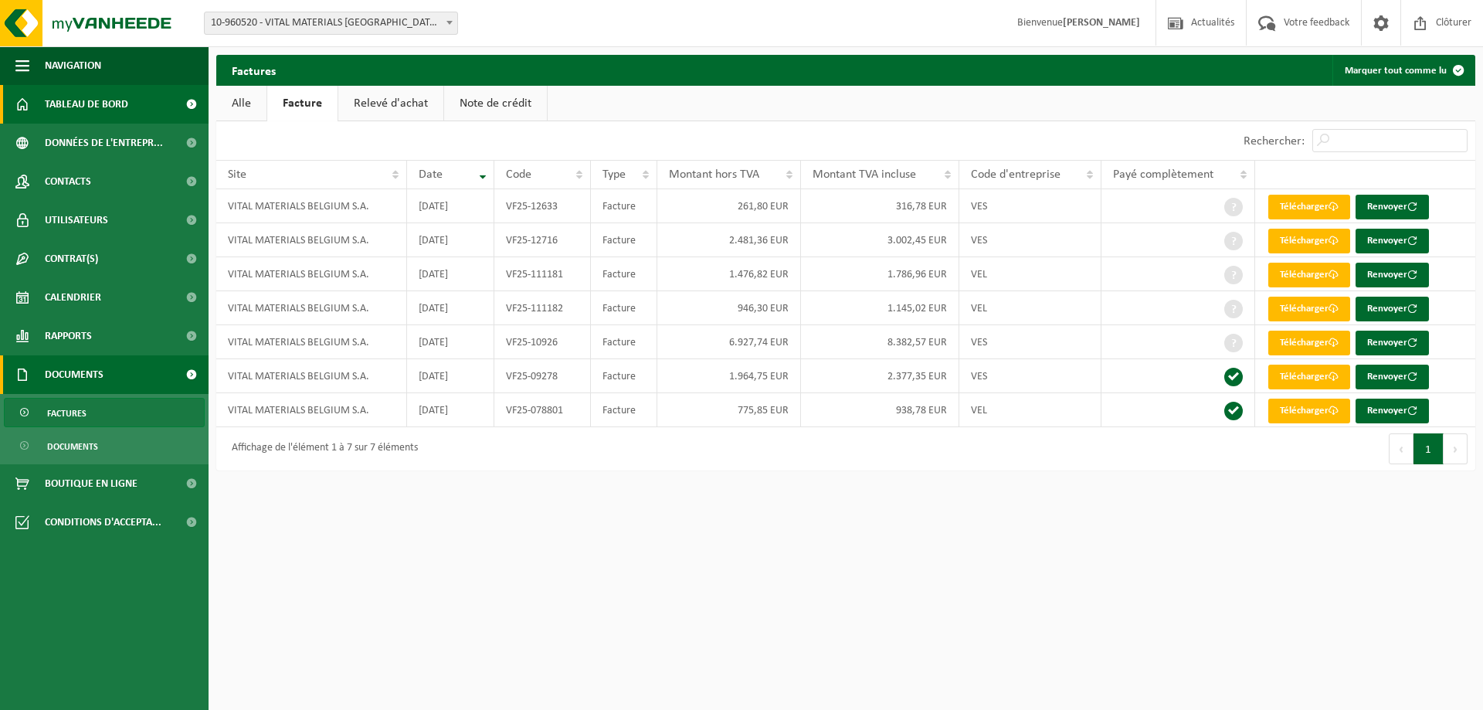
click at [77, 96] on span "Tableau de bord" at bounding box center [86, 104] width 83 height 39
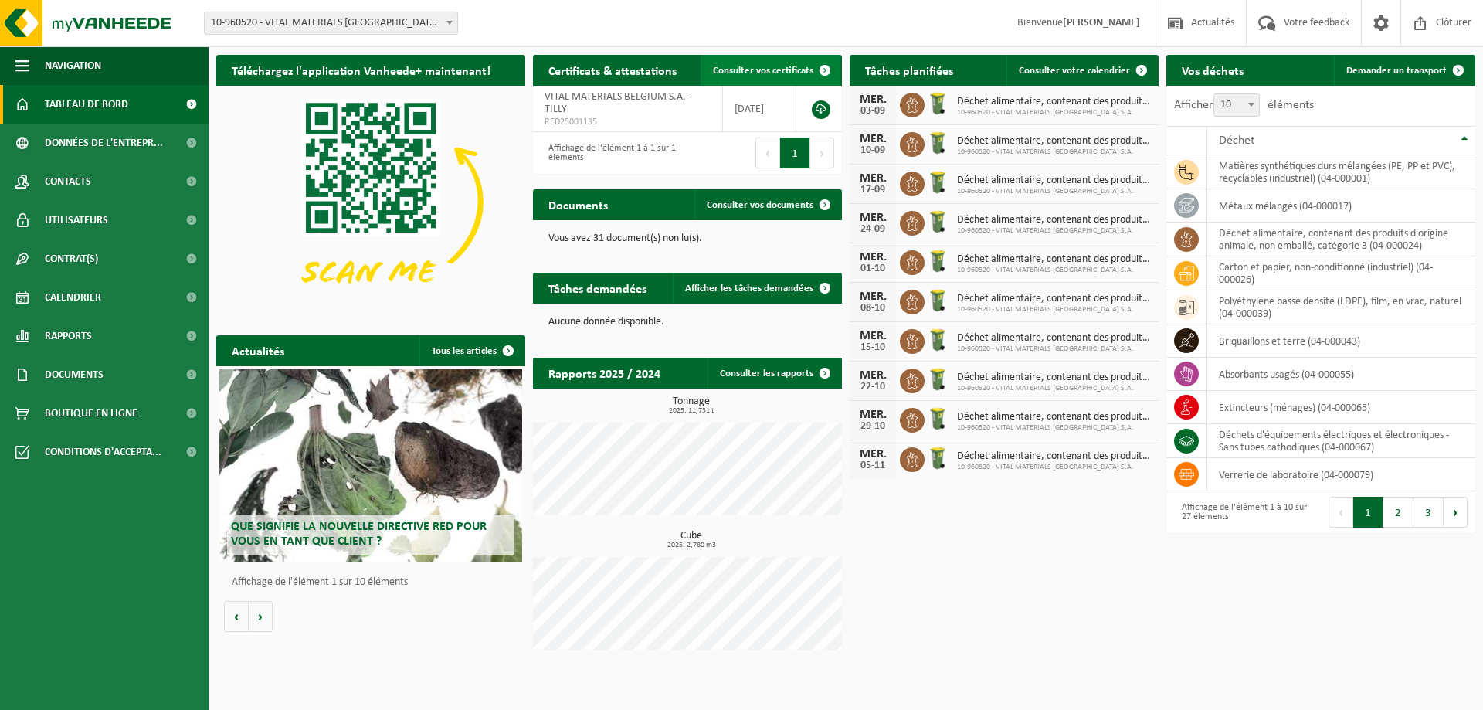
click at [768, 74] on span "Consulter vos certificats" at bounding box center [763, 71] width 100 height 10
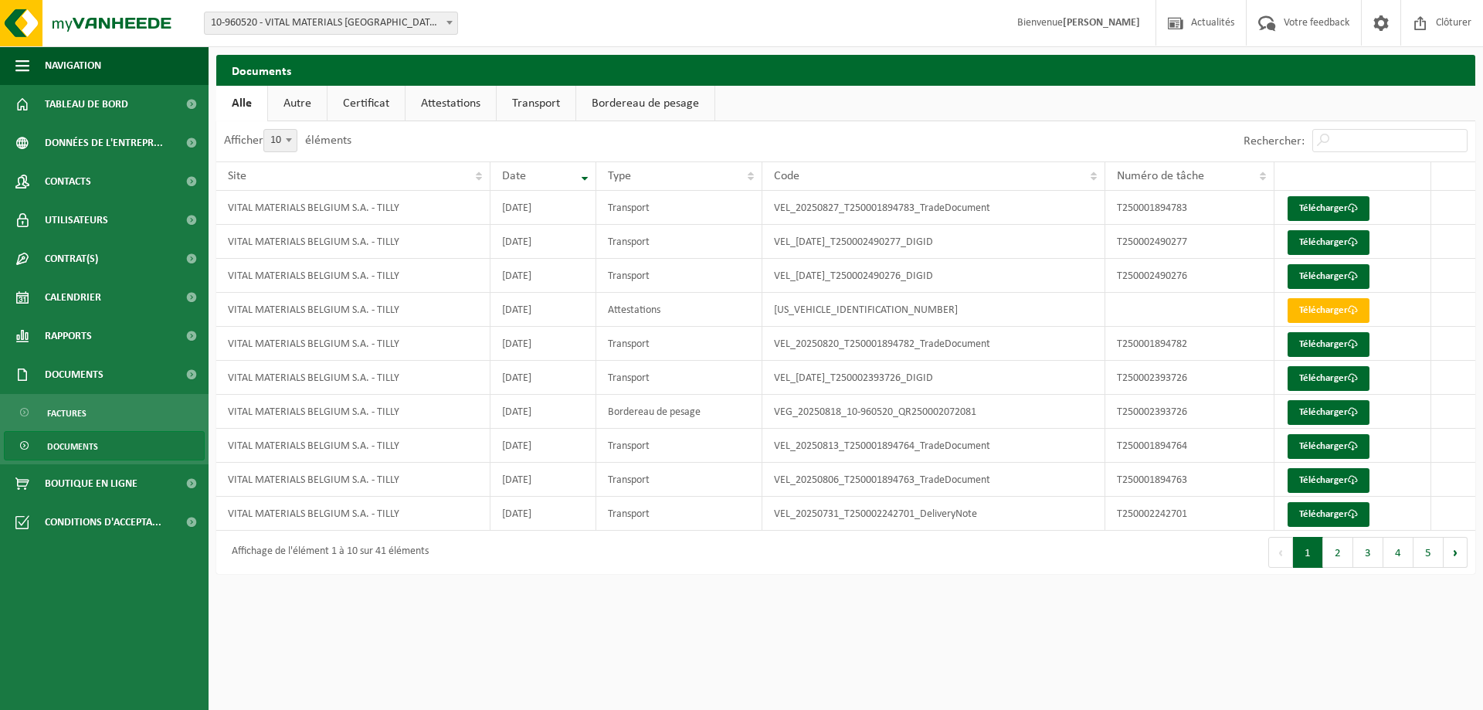
click at [466, 104] on link "Attestations" at bounding box center [450, 104] width 90 height 36
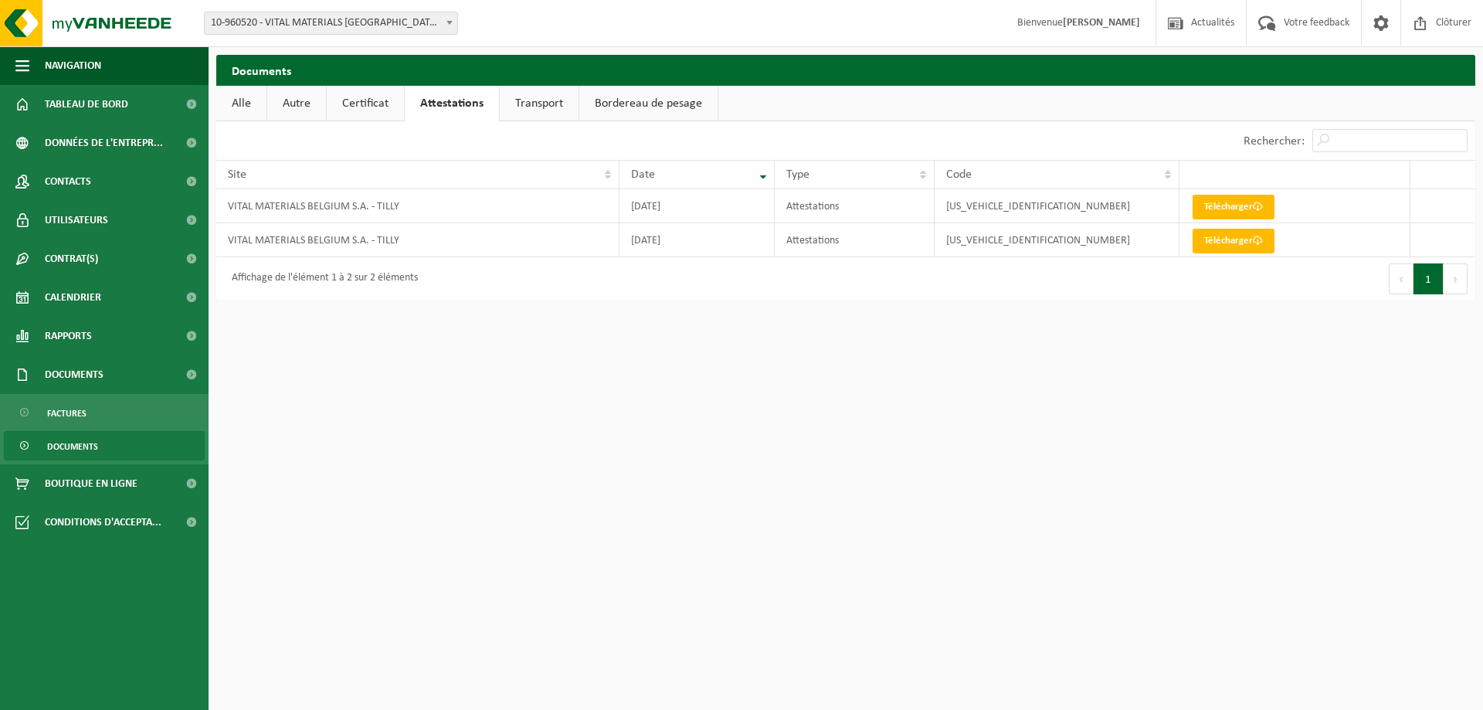
click at [537, 96] on link "Transport" at bounding box center [539, 104] width 79 height 36
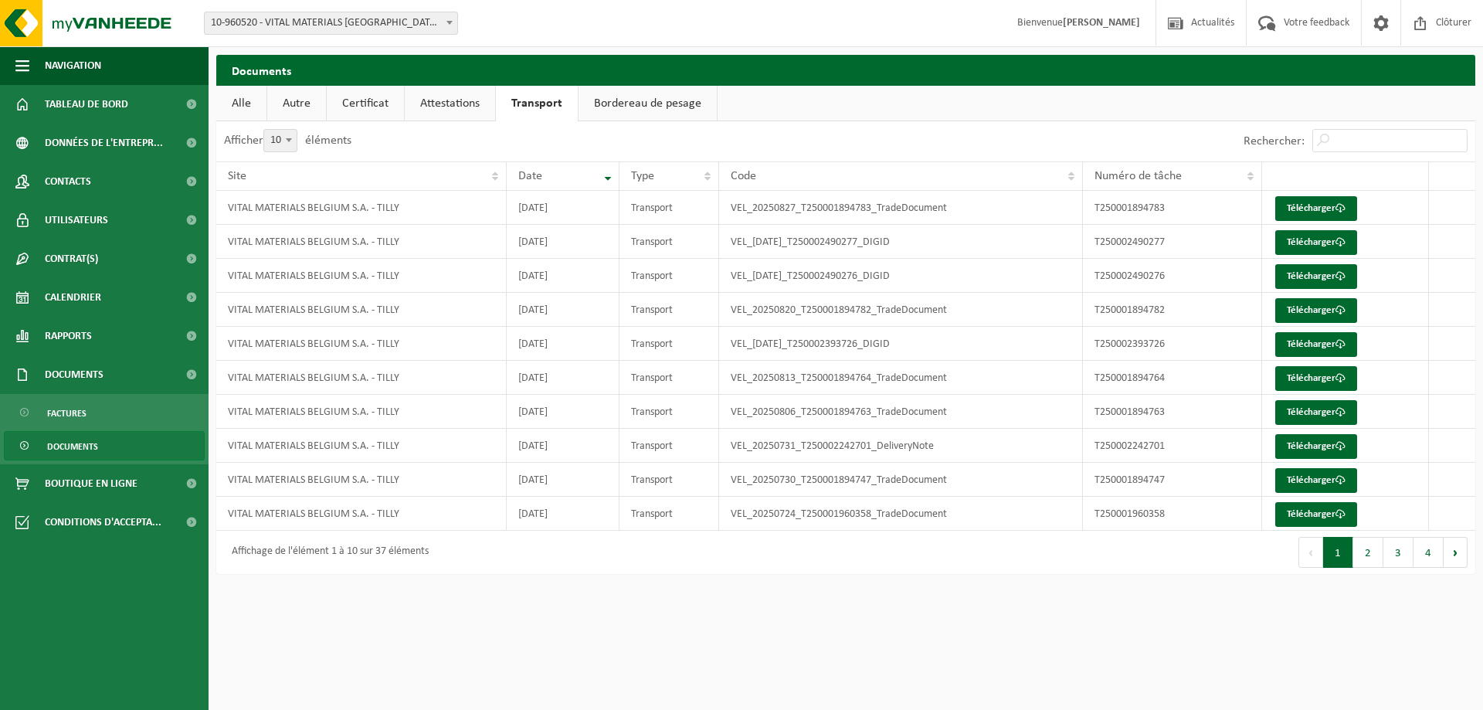
click at [386, 106] on link "Certificat" at bounding box center [365, 104] width 77 height 36
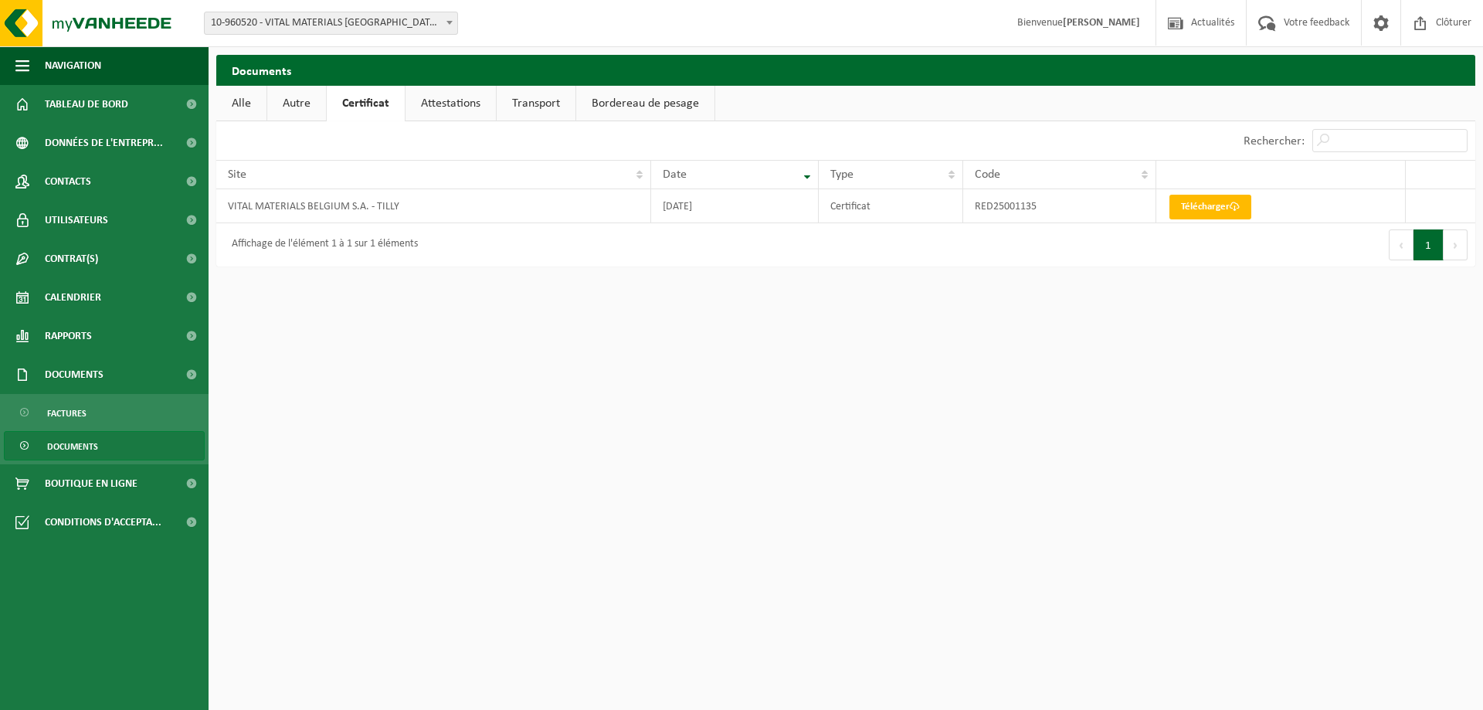
click at [412, 100] on link "Attestations" at bounding box center [450, 104] width 90 height 36
